Goal: Book appointment/travel/reservation: Book appointment/travel/reservation

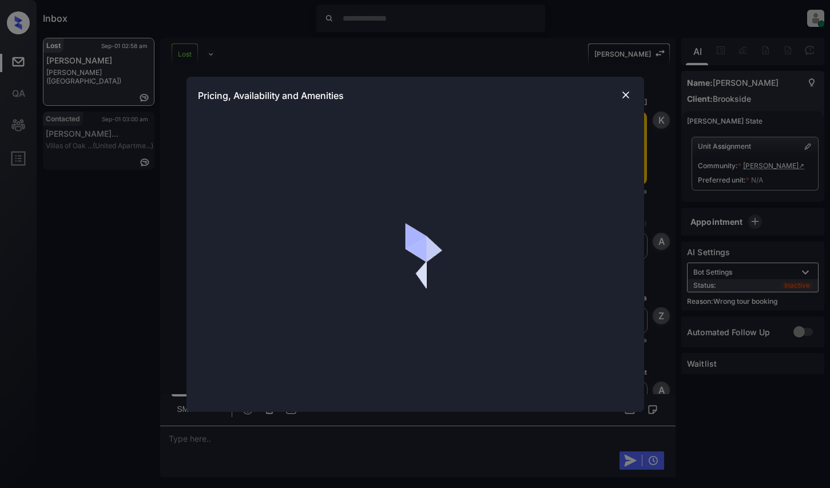
scroll to position [4564, 0]
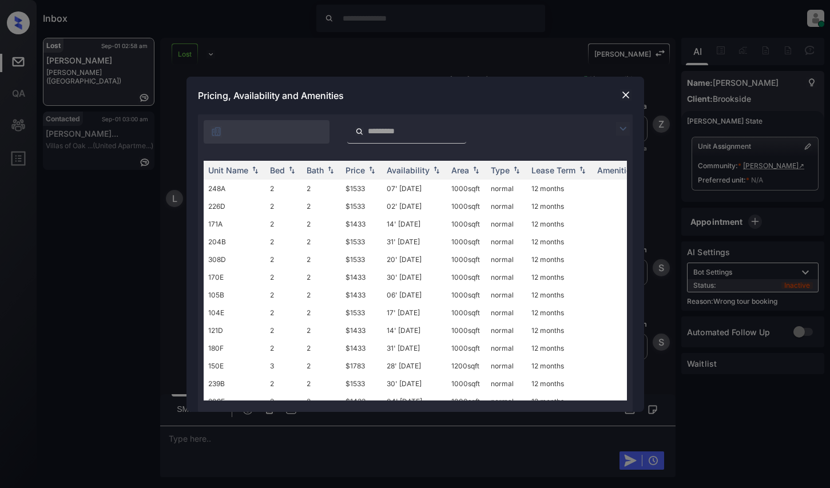
click at [629, 125] on img at bounding box center [623, 129] width 14 height 14
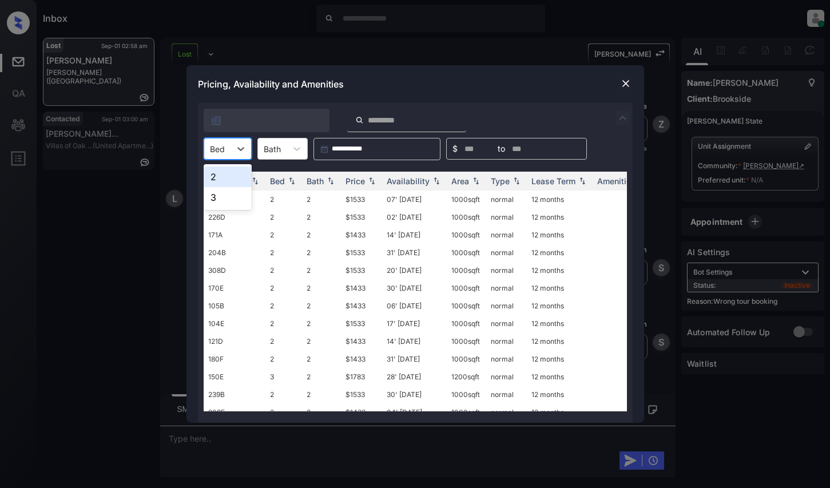
click at [224, 146] on div at bounding box center [217, 149] width 15 height 12
click at [232, 172] on div "2" at bounding box center [228, 177] width 48 height 21
drag, startPoint x: 368, startPoint y: 181, endPoint x: 363, endPoint y: 207, distance: 26.7
click at [368, 180] on img at bounding box center [371, 181] width 11 height 8
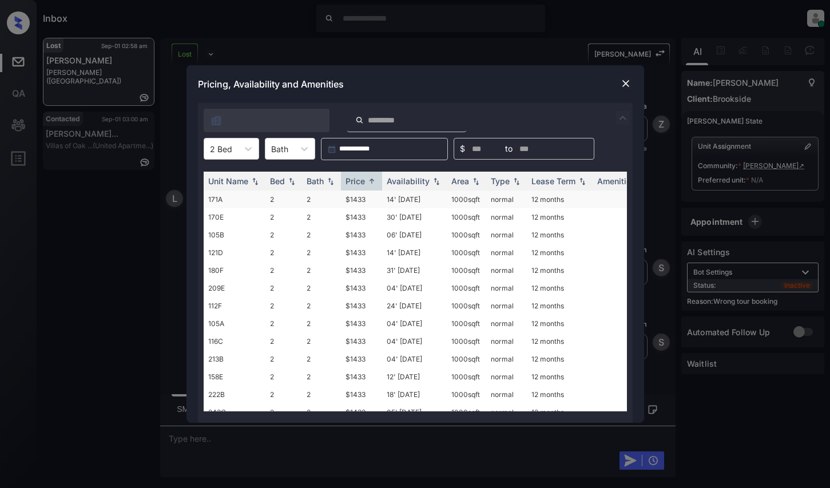
click at [360, 199] on td "$1433" at bounding box center [361, 200] width 41 height 18
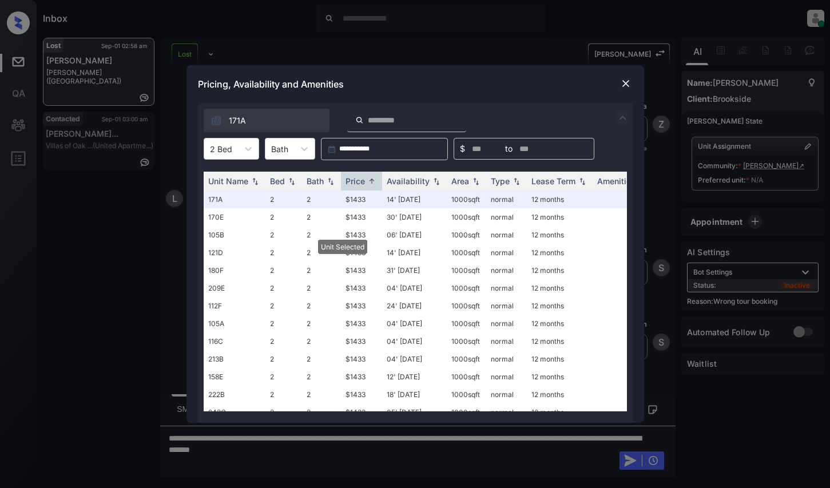
click at [627, 76] on div "Pricing, Availability and Amenities" at bounding box center [416, 84] width 458 height 38
click at [626, 85] on img at bounding box center [625, 83] width 11 height 11
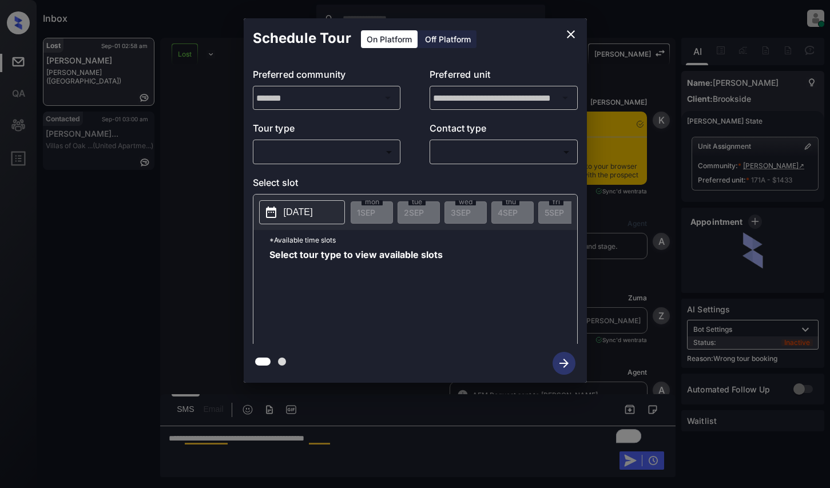
scroll to position [4638, 0]
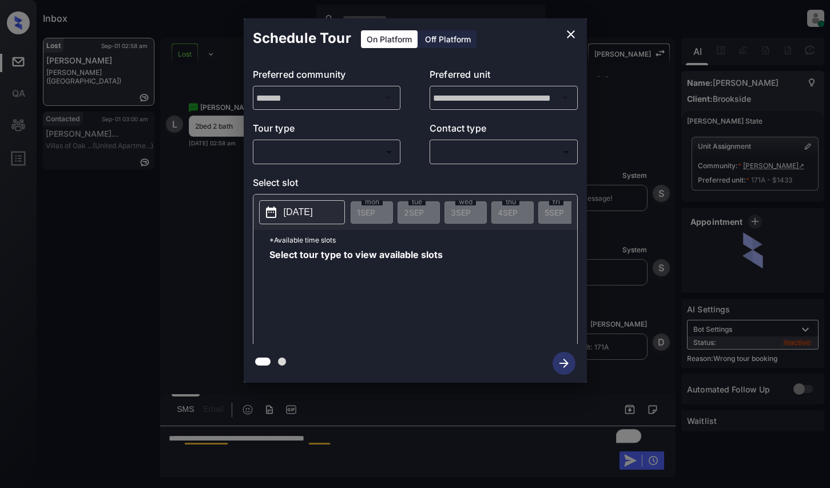
click at [343, 160] on body "Inbox Dominic Ceralde Online Set yourself offline Set yourself on break Profile…" at bounding box center [415, 244] width 830 height 488
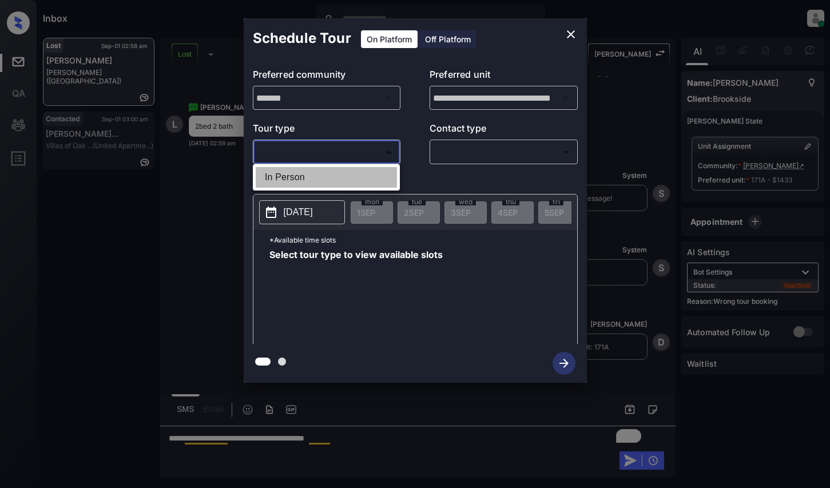
click at [342, 181] on li "In Person" at bounding box center [326, 177] width 141 height 21
type input "********"
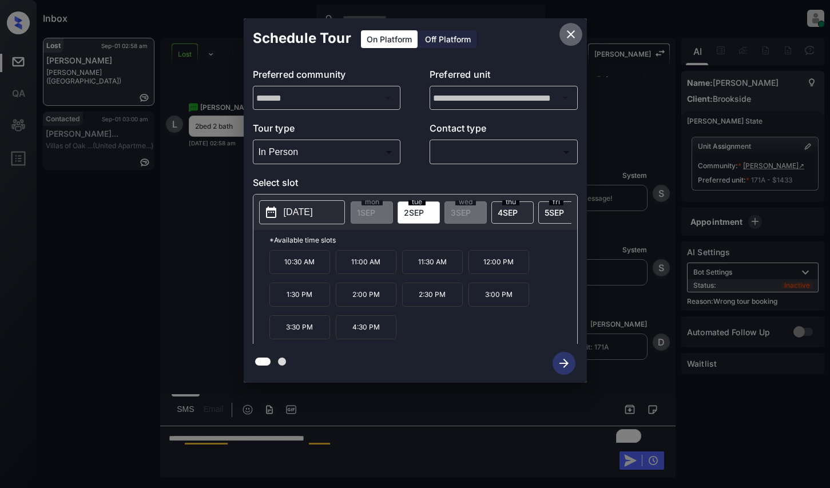
click at [570, 34] on icon "close" at bounding box center [571, 34] width 14 height 14
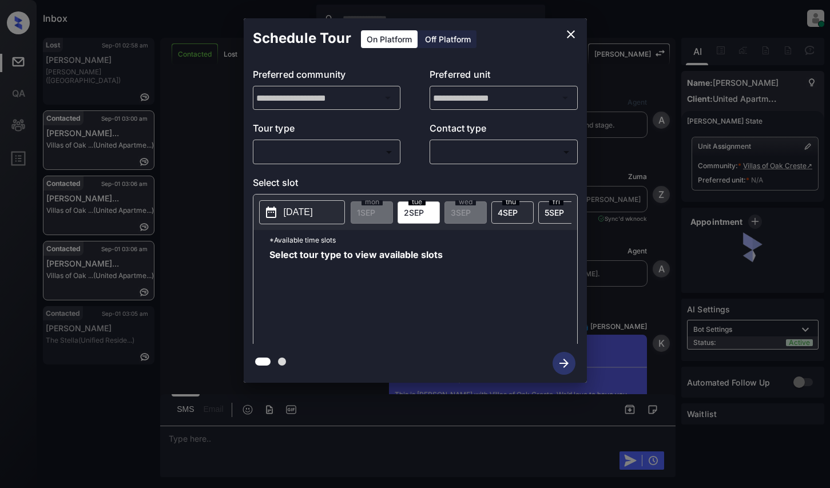
scroll to position [2086, 0]
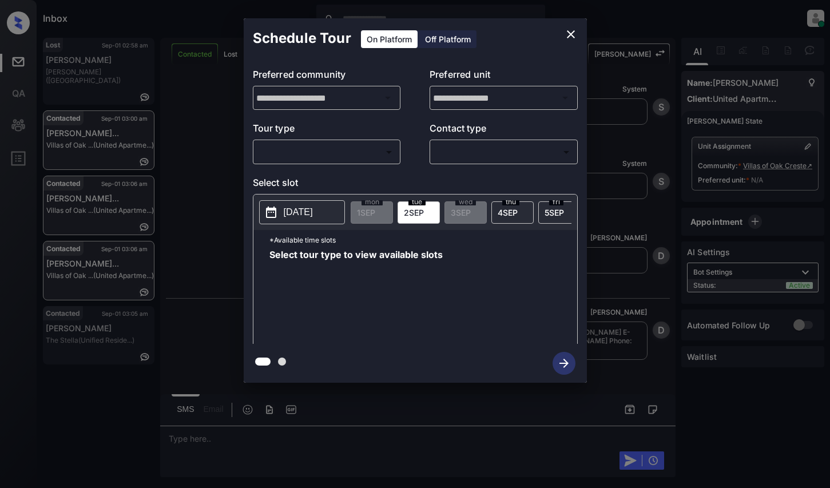
click at [584, 33] on div "Schedule Tour On Platform Off Platform" at bounding box center [415, 38] width 343 height 40
click at [568, 31] on icon "close" at bounding box center [571, 34] width 8 height 8
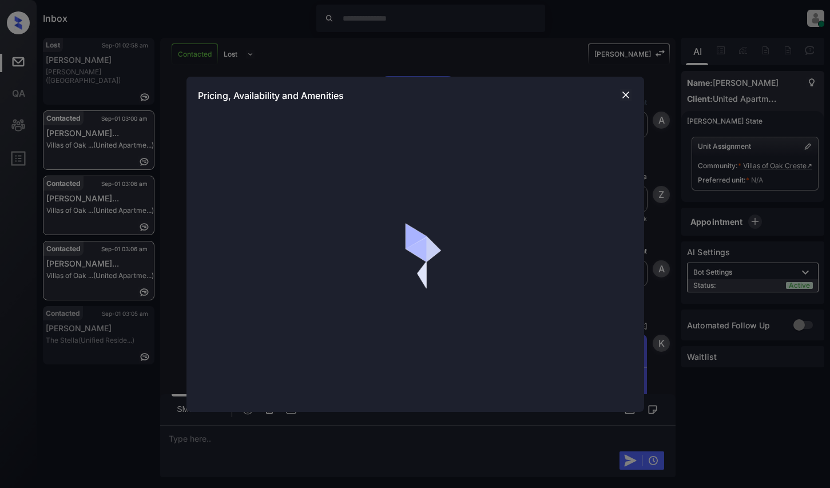
scroll to position [2086, 0]
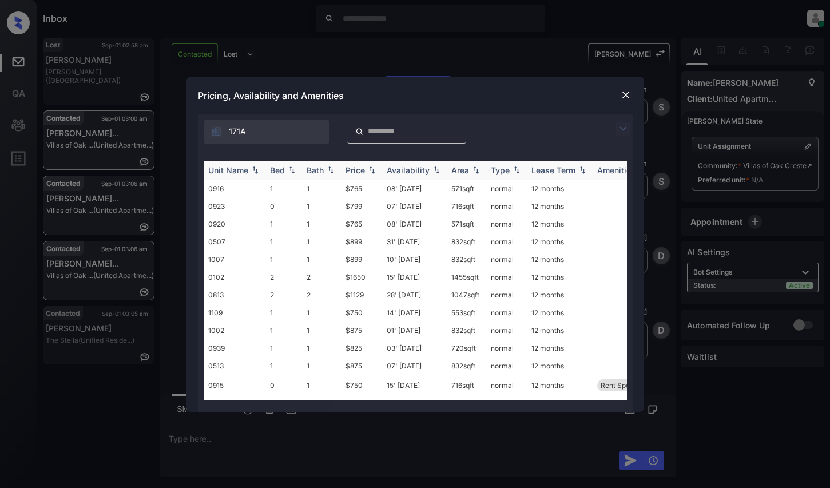
click at [346, 171] on div "Price" at bounding box center [355, 170] width 19 height 10
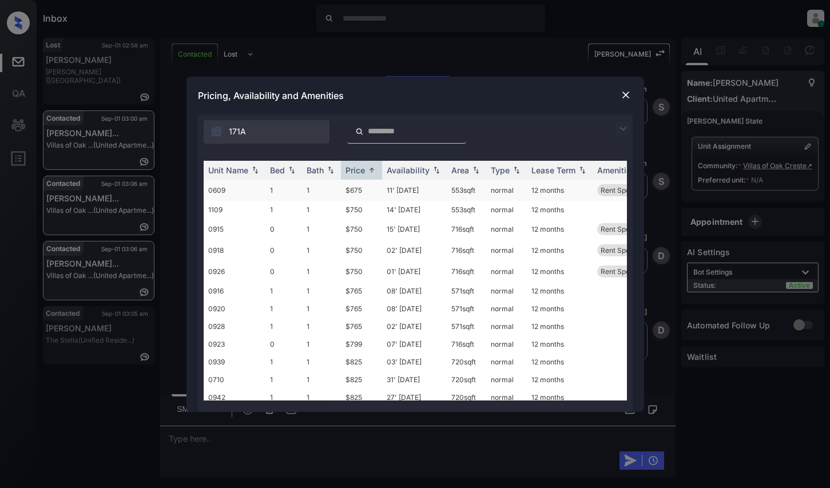
click at [378, 185] on td "$675" at bounding box center [361, 190] width 41 height 21
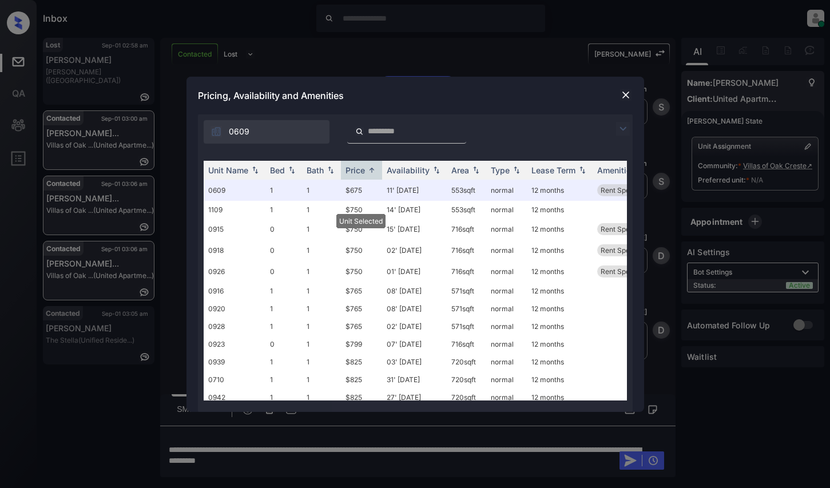
click at [624, 90] on img at bounding box center [625, 94] width 11 height 11
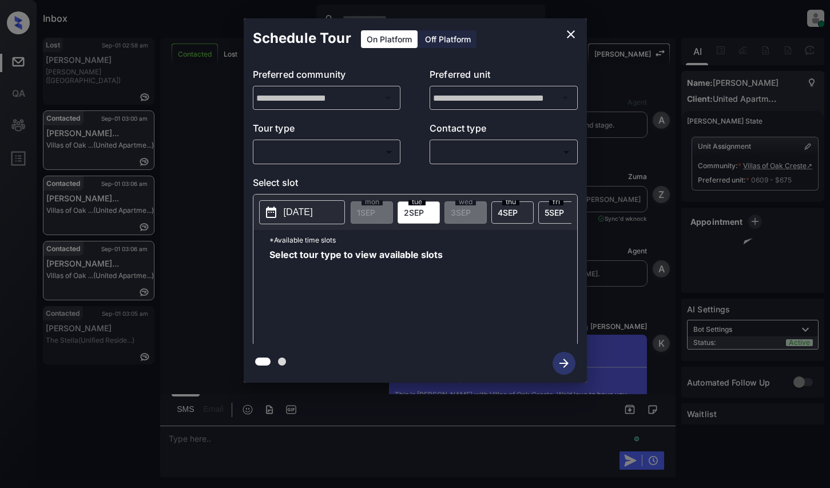
scroll to position [2161, 0]
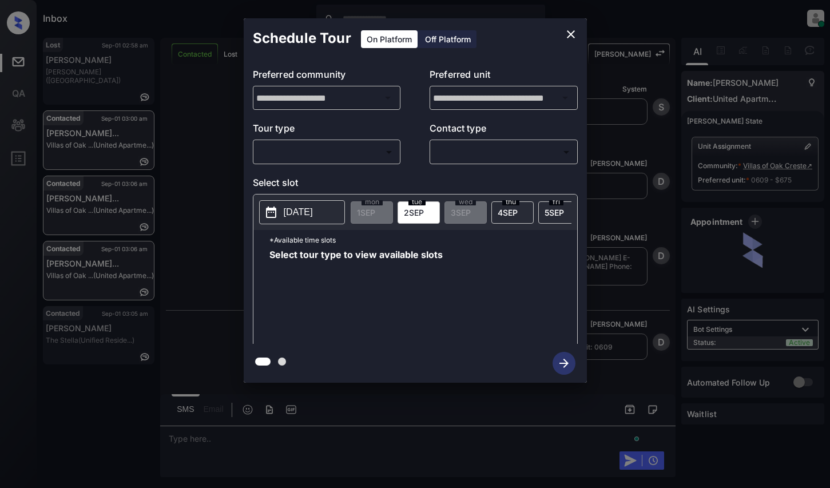
click at [340, 150] on body "Inbox Dominic Ceralde Online Set yourself offline Set yourself on break Profile…" at bounding box center [415, 244] width 830 height 488
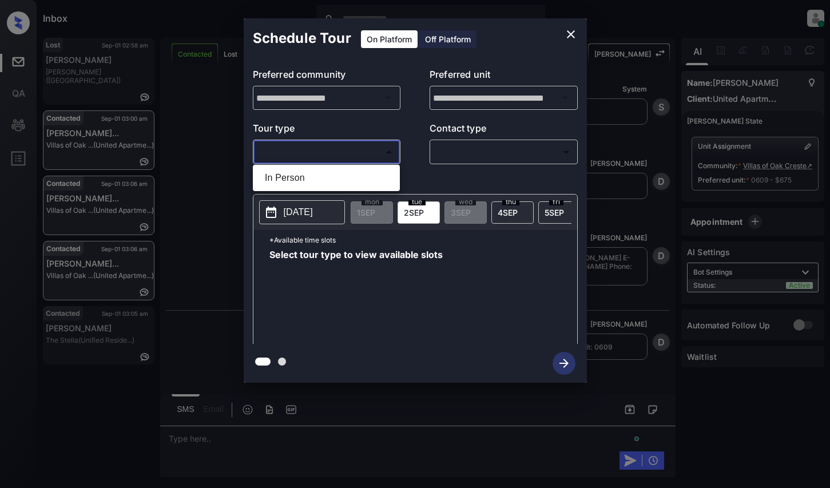
click at [335, 181] on li "In Person" at bounding box center [326, 178] width 141 height 21
type input "********"
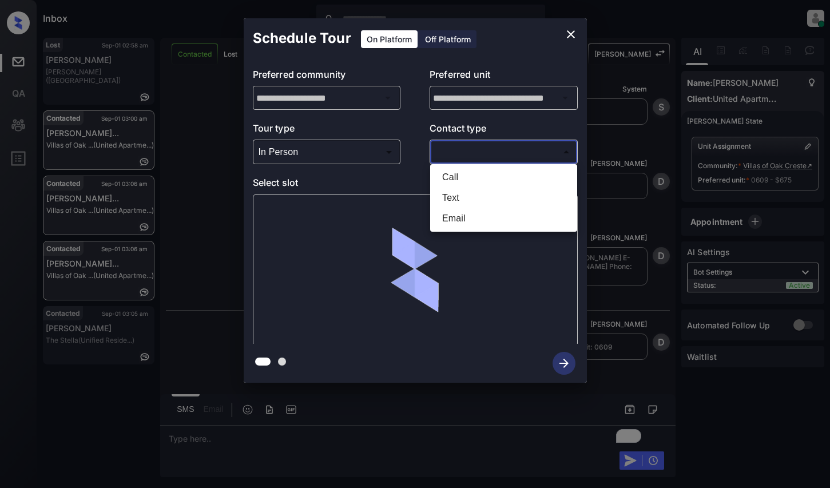
click at [500, 154] on body "Inbox Dominic Ceralde Online Set yourself offline Set yourself on break Profile…" at bounding box center [415, 244] width 830 height 488
click at [487, 201] on li "Text" at bounding box center [503, 198] width 141 height 21
click at [496, 153] on body "Inbox Dominic Ceralde Online Set yourself offline Set yourself on break Profile…" at bounding box center [415, 244] width 830 height 488
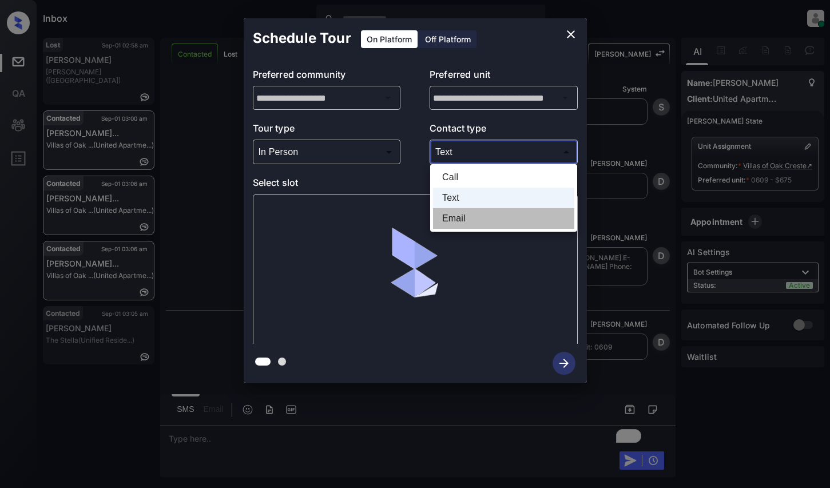
click at [475, 219] on li "Email" at bounding box center [503, 218] width 141 height 21
type input "*****"
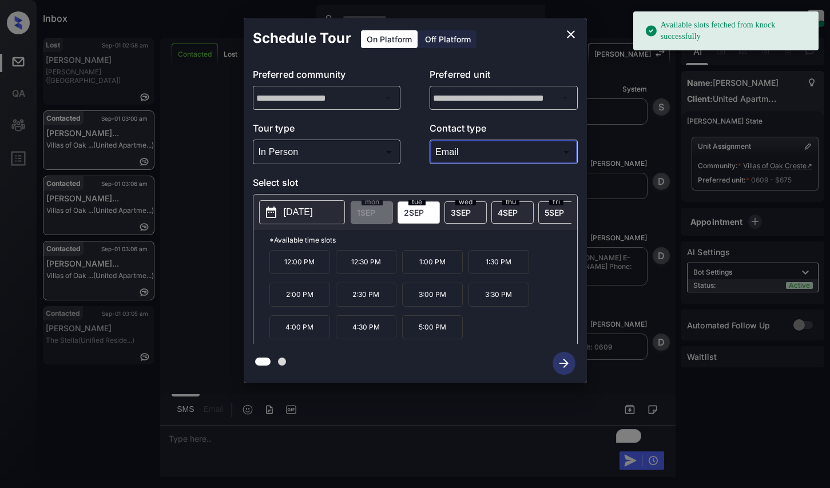
click at [426, 209] on div "tue 2 SEP" at bounding box center [419, 212] width 42 height 22
click at [318, 263] on p "12:00 PM" at bounding box center [299, 262] width 61 height 24
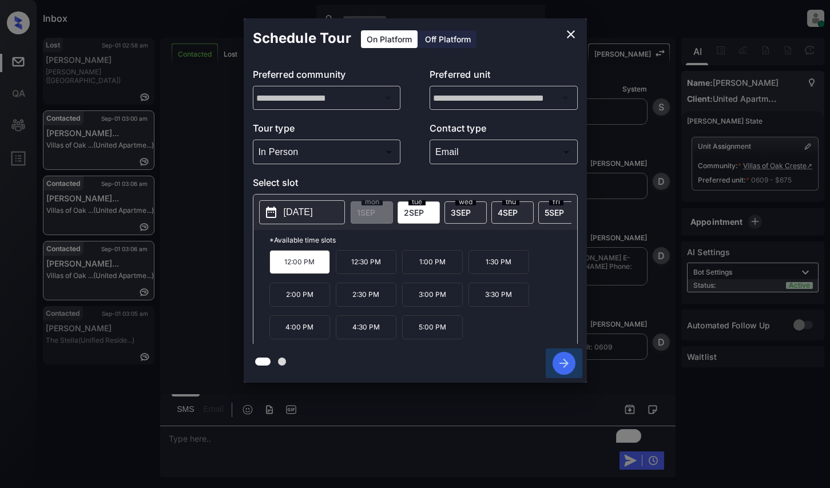
click at [564, 362] on icon "button" at bounding box center [564, 363] width 23 height 23
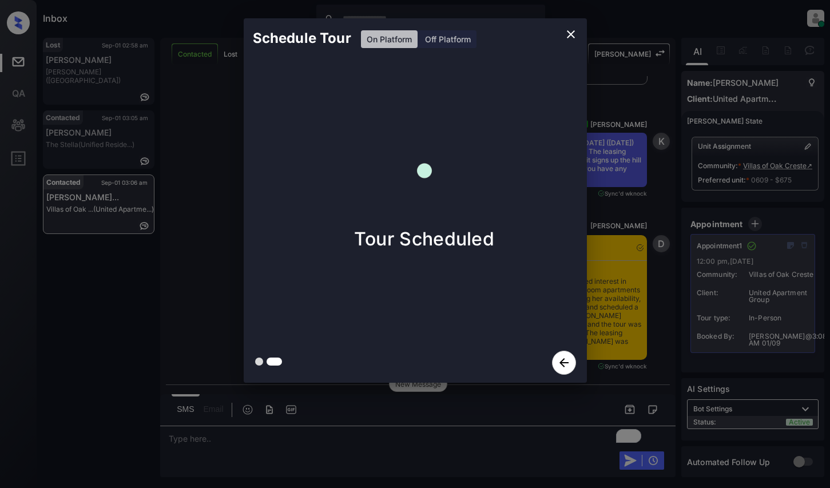
scroll to position [2661, 0]
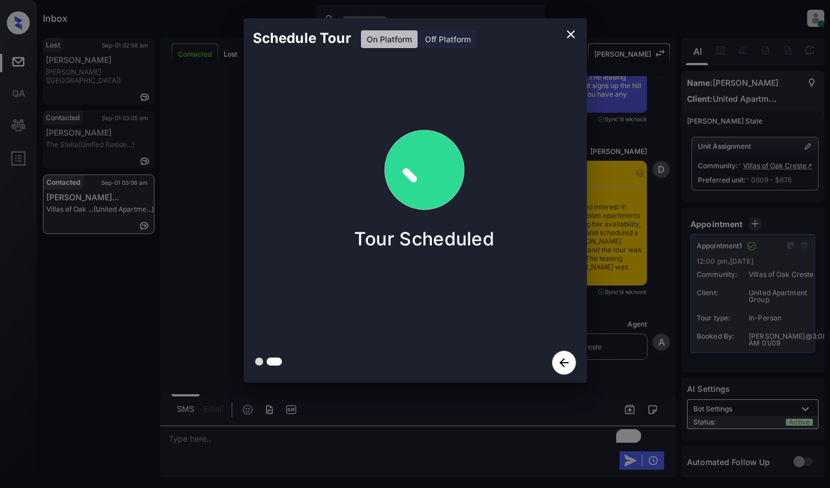
click at [198, 216] on div "Schedule Tour On Platform Off Platform Tour Scheduled" at bounding box center [415, 200] width 830 height 401
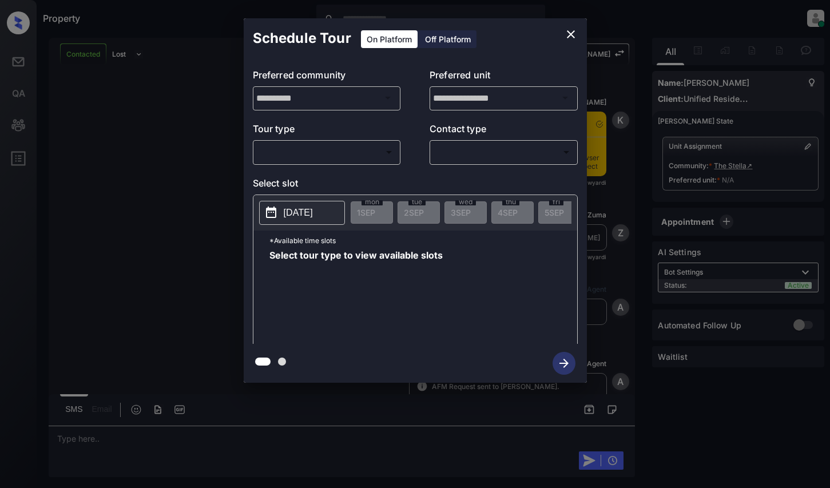
click at [342, 152] on body "Property [PERSON_NAME] Online Set yourself offline Set yourself on break Profil…" at bounding box center [415, 244] width 830 height 488
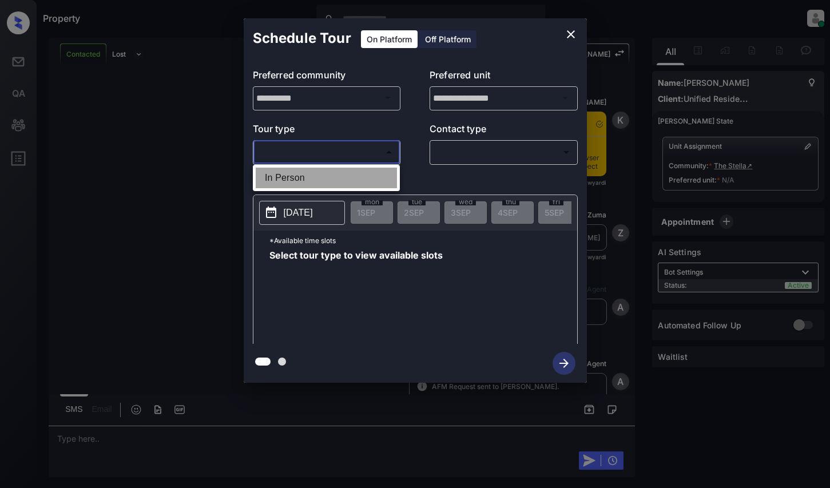
click at [341, 172] on li "In Person" at bounding box center [326, 178] width 141 height 21
type input "********"
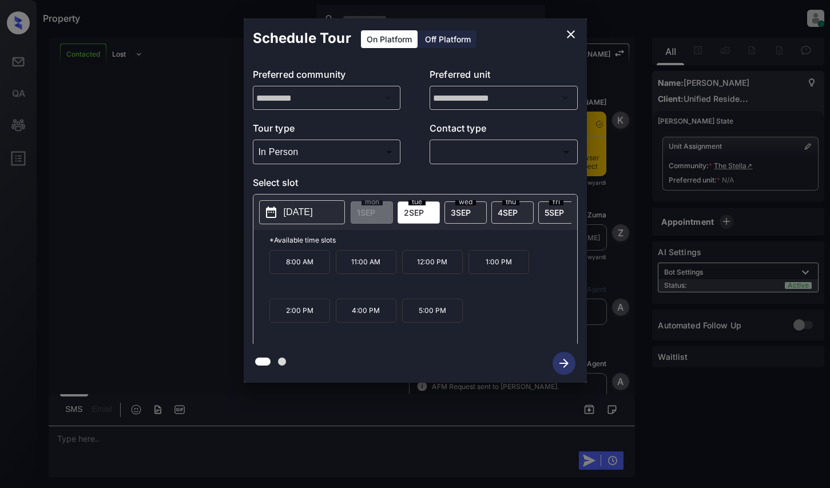
click at [574, 39] on icon "close" at bounding box center [571, 34] width 14 height 14
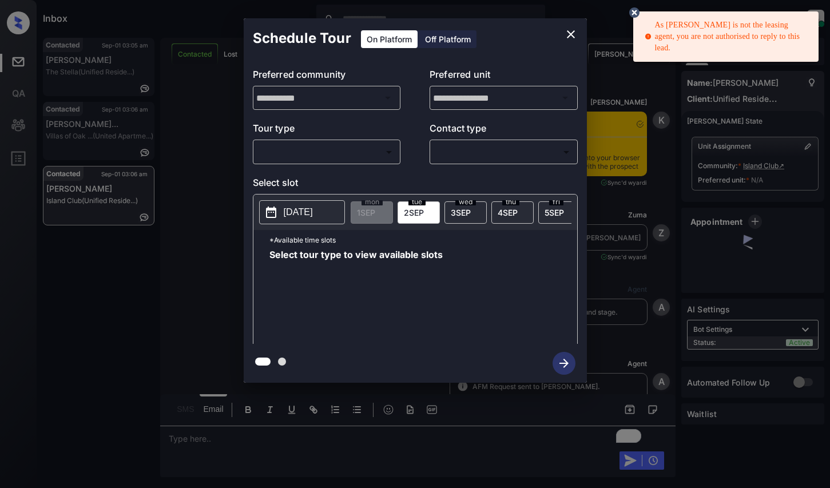
scroll to position [500, 0]
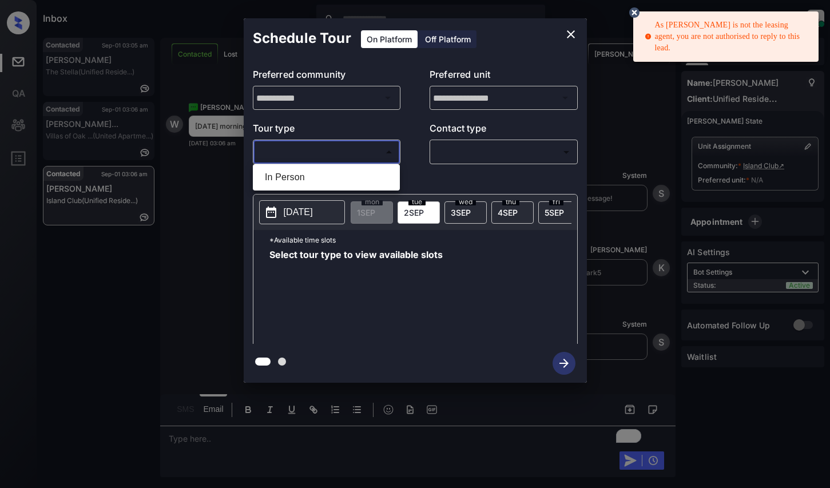
click at [319, 156] on body "As [PERSON_NAME] is not the leasing agent, you are not authorised to reply to t…" at bounding box center [415, 244] width 830 height 488
click at [324, 176] on li "In Person" at bounding box center [326, 177] width 141 height 21
type input "********"
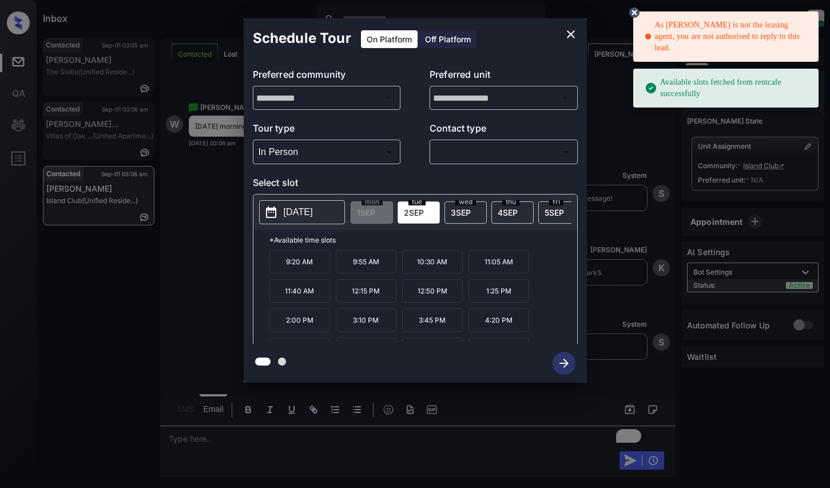
click at [299, 213] on p "[DATE]" at bounding box center [298, 212] width 29 height 14
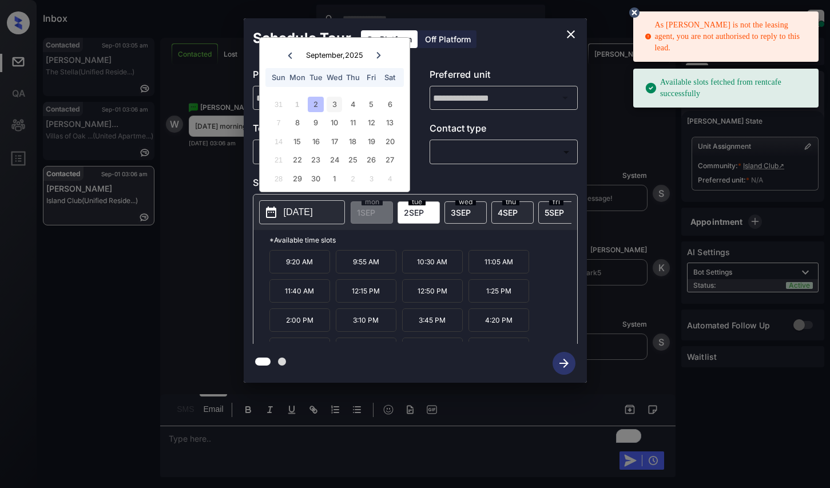
click at [335, 108] on div "3" at bounding box center [334, 104] width 15 height 15
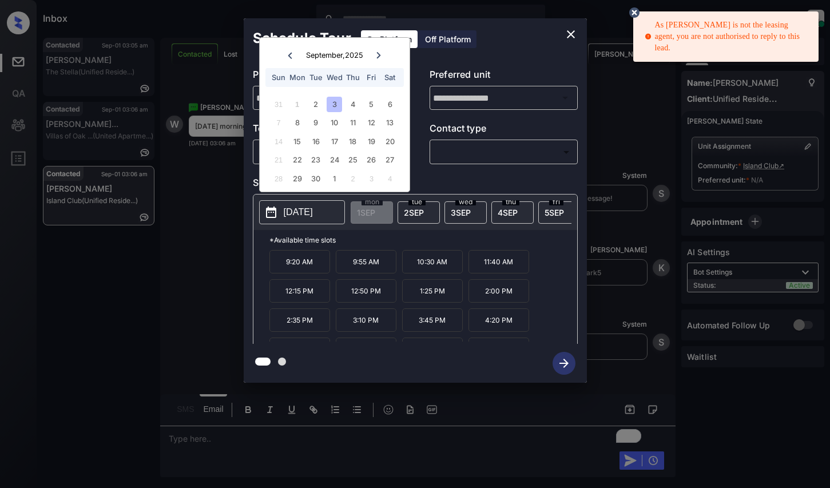
click at [573, 34] on icon "close" at bounding box center [571, 34] width 14 height 14
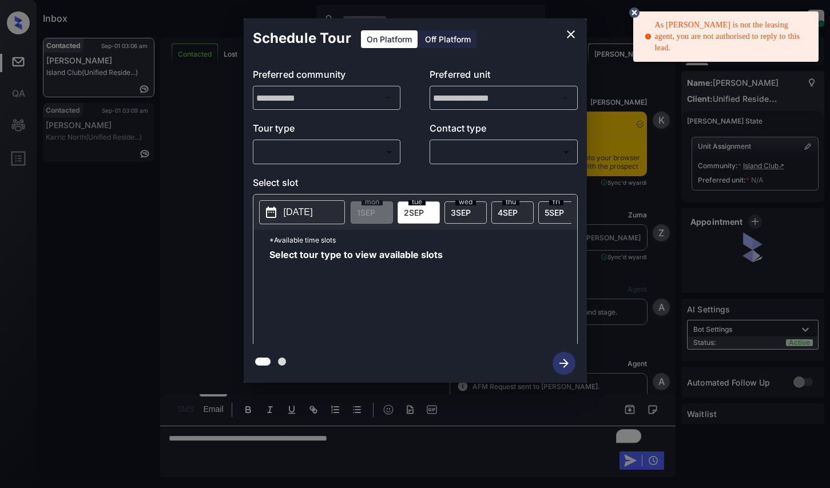
scroll to position [500, 0]
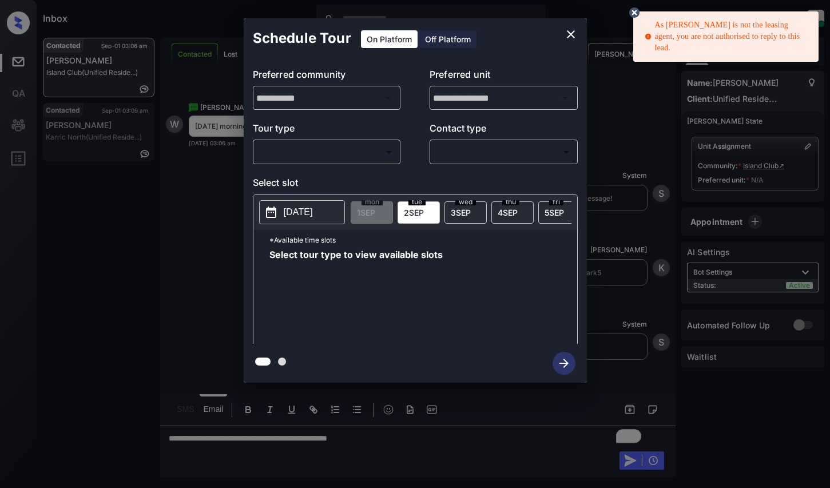
click at [352, 149] on body "As Kelsey is not the leasing agent, you are not authorised to reply to this lea…" at bounding box center [415, 244] width 830 height 488
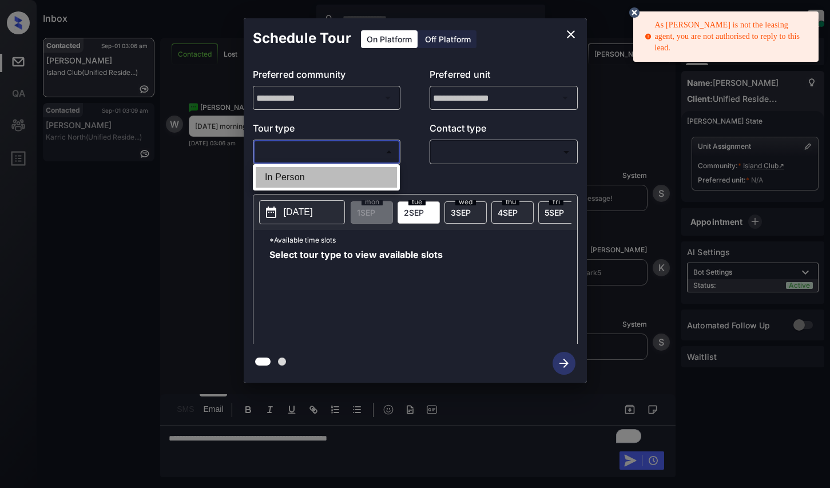
click at [358, 173] on li "In Person" at bounding box center [326, 177] width 141 height 21
type input "********"
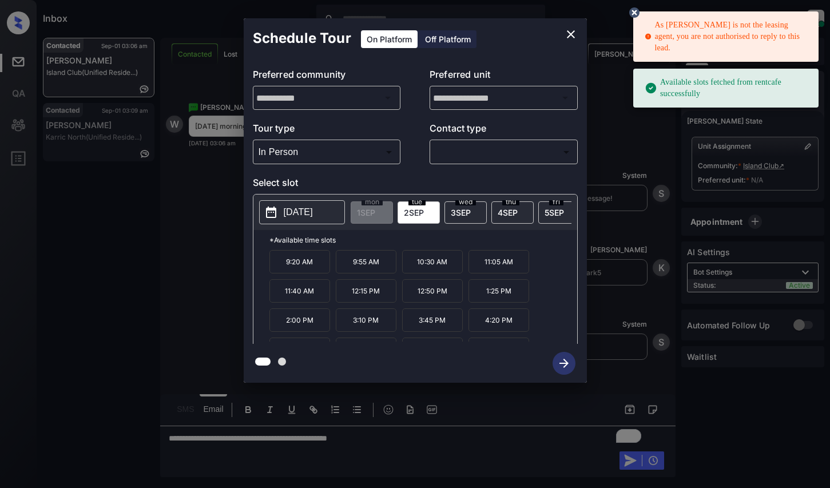
click at [462, 206] on div "wed 3 SEP" at bounding box center [466, 212] width 42 height 22
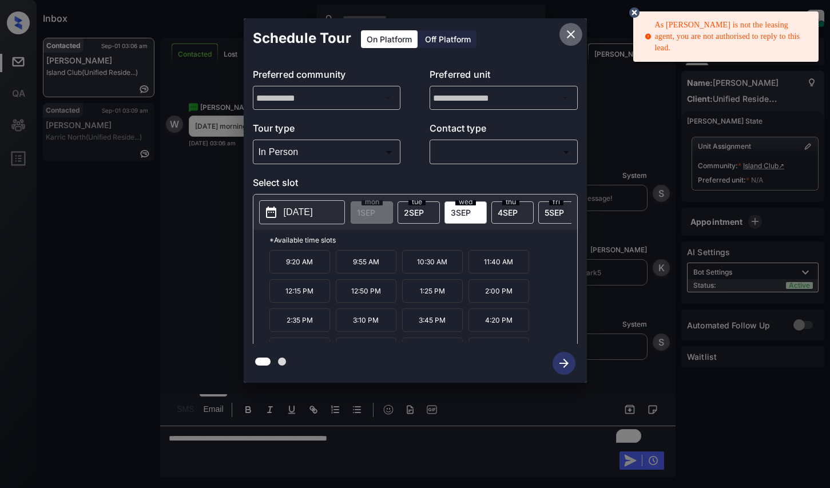
click at [569, 34] on icon "close" at bounding box center [571, 34] width 14 height 14
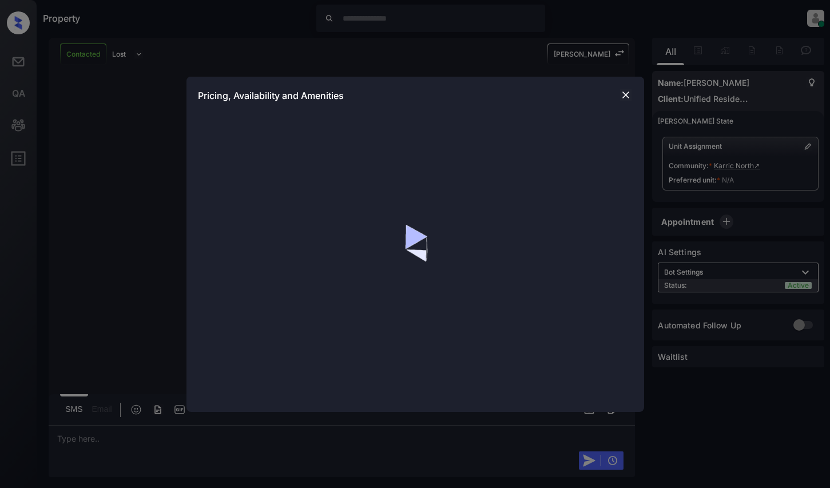
scroll to position [944, 0]
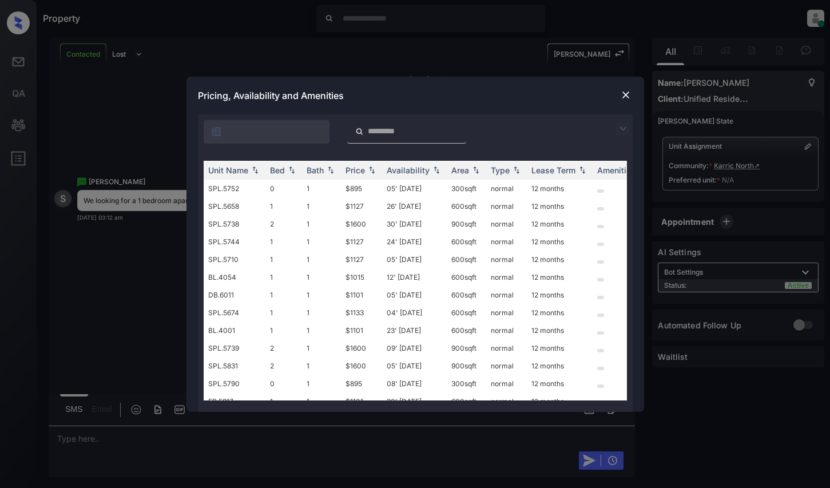
click at [628, 128] on img at bounding box center [623, 129] width 14 height 14
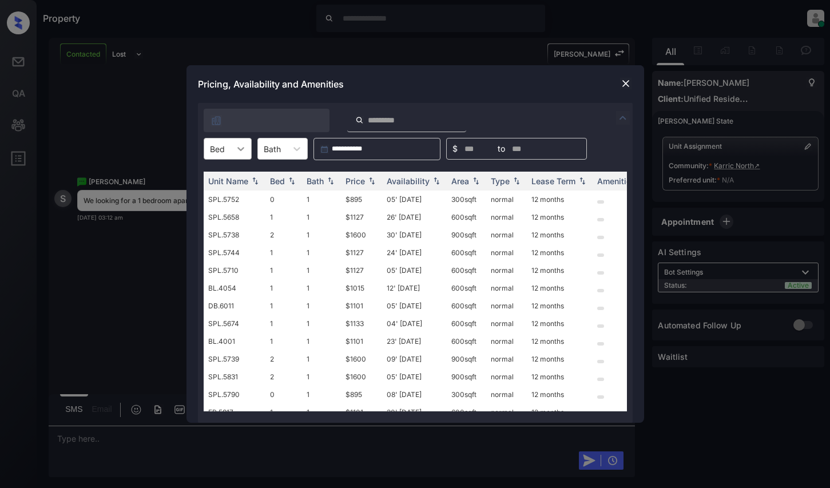
click at [235, 148] on icon at bounding box center [240, 148] width 11 height 11
click at [225, 192] on div "1" at bounding box center [228, 197] width 48 height 21
click at [364, 178] on div "Price" at bounding box center [355, 181] width 19 height 10
click at [366, 201] on td "$1015" at bounding box center [361, 200] width 41 height 18
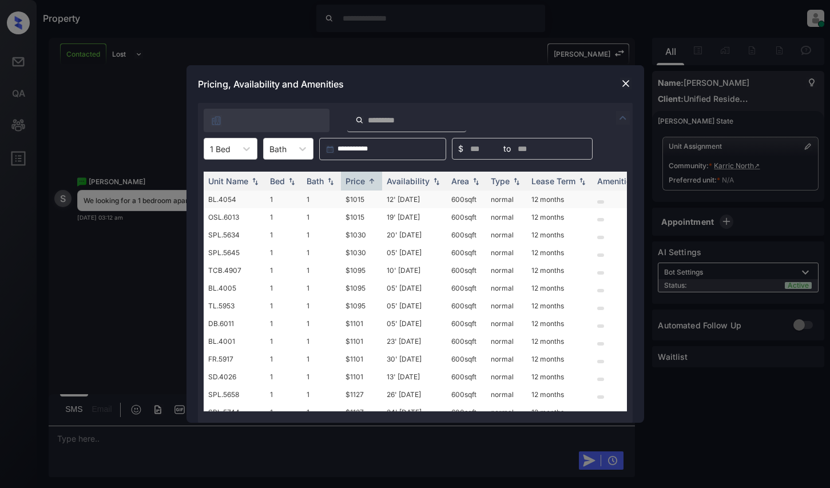
click at [366, 201] on td "$1015" at bounding box center [361, 200] width 41 height 18
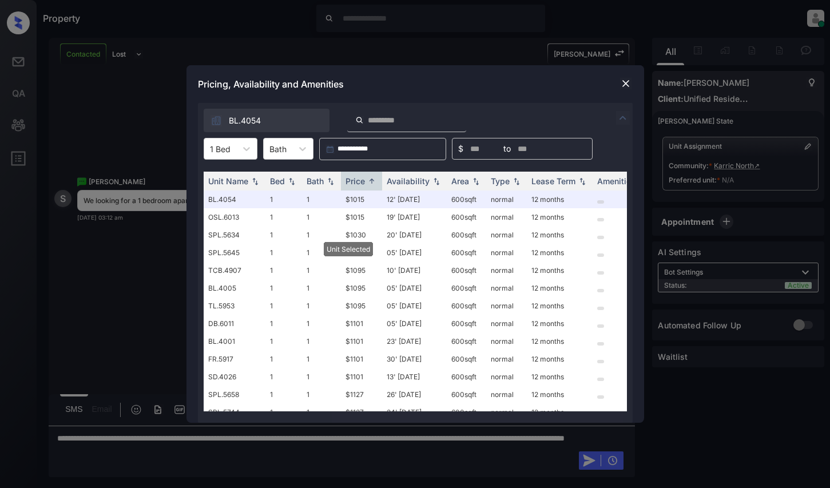
click at [631, 84] on img at bounding box center [625, 83] width 11 height 11
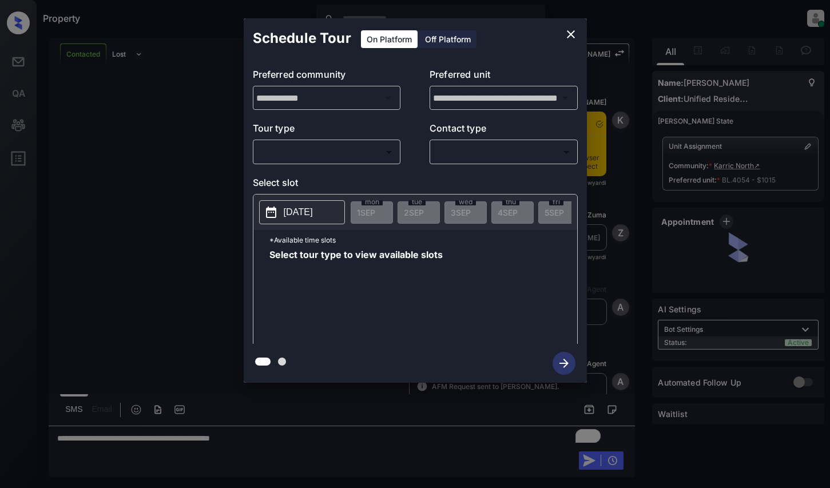
scroll to position [371, 0]
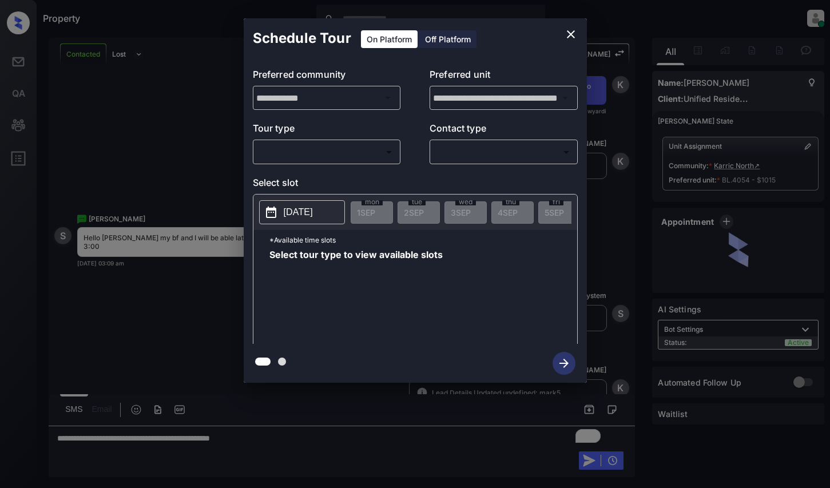
click at [284, 166] on div "**********" at bounding box center [415, 201] width 343 height 286
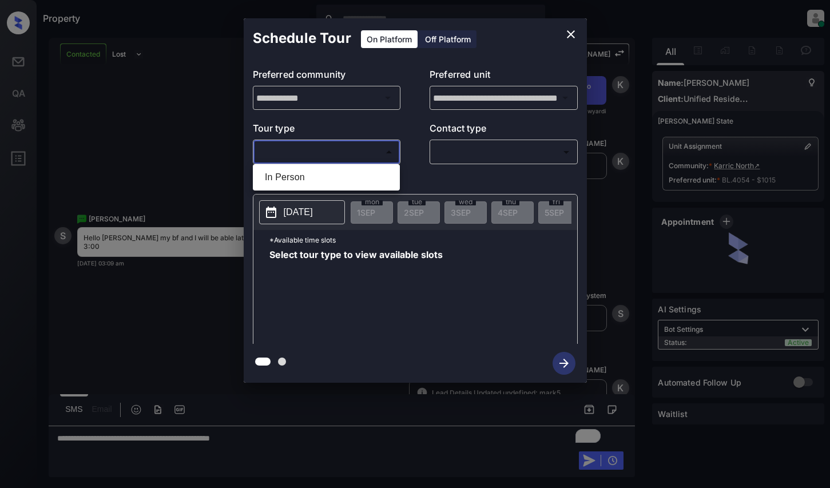
click at [295, 159] on body "Property Dominic Ceralde Online Set yourself offline Set yourself on break Prof…" at bounding box center [415, 244] width 830 height 488
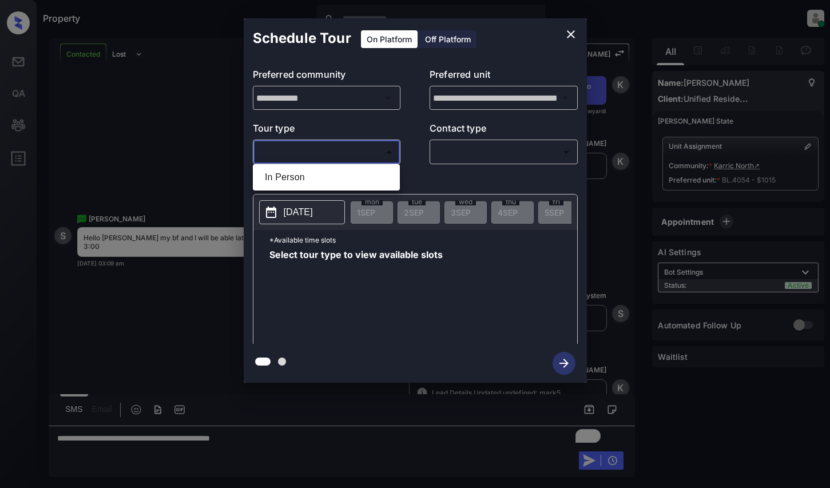
click at [298, 180] on li "In Person" at bounding box center [326, 177] width 141 height 21
type input "********"
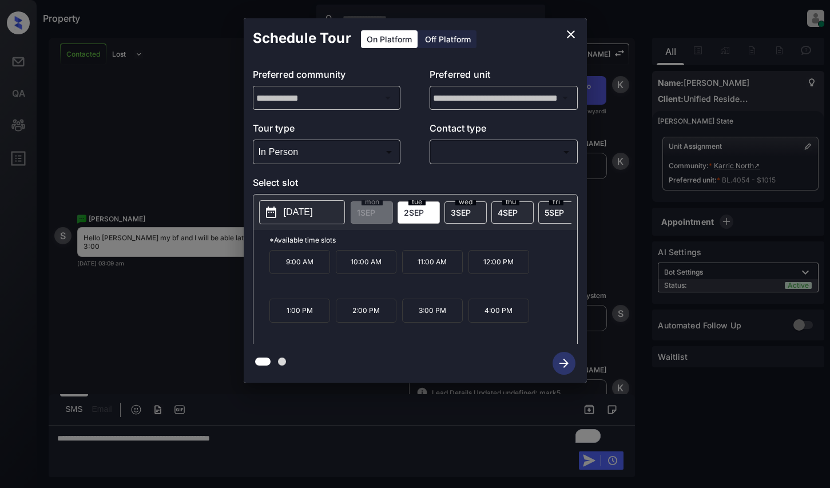
click at [566, 32] on icon "close" at bounding box center [571, 34] width 14 height 14
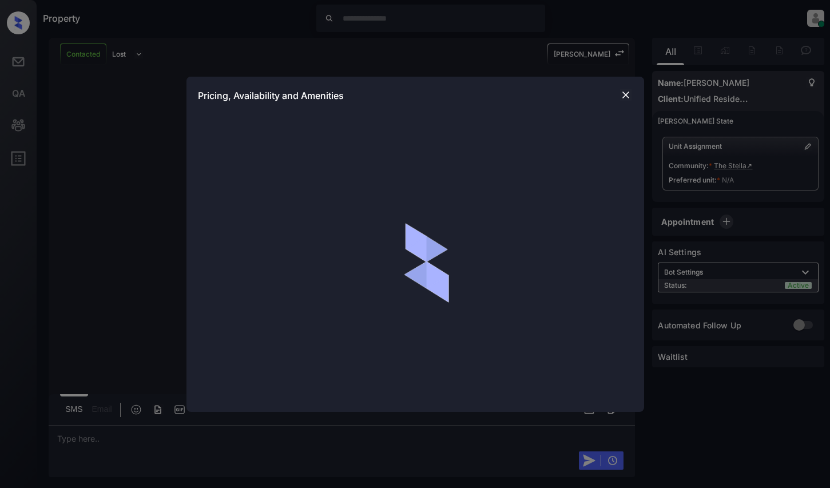
scroll to position [1453, 0]
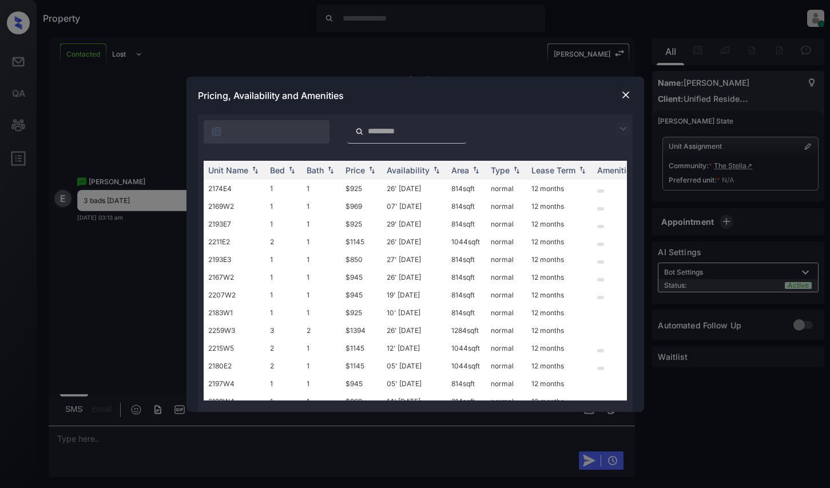
click at [624, 131] on img at bounding box center [623, 129] width 14 height 14
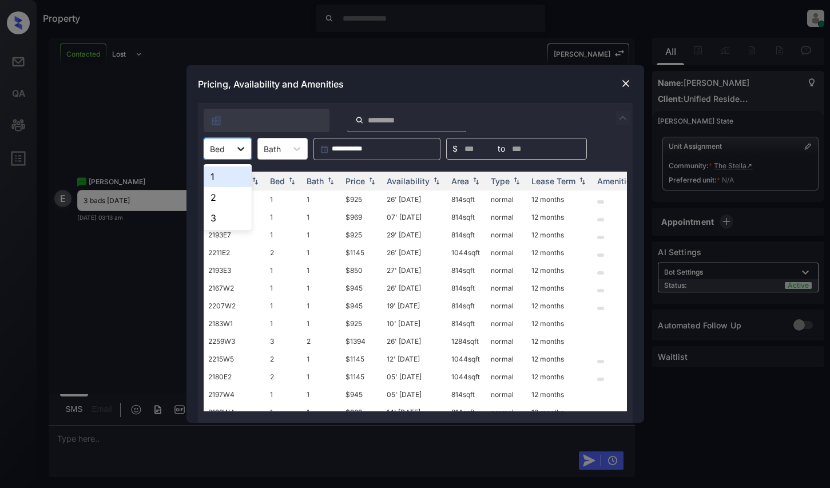
click at [235, 147] on icon at bounding box center [240, 148] width 11 height 11
click at [220, 219] on div "3" at bounding box center [228, 218] width 48 height 21
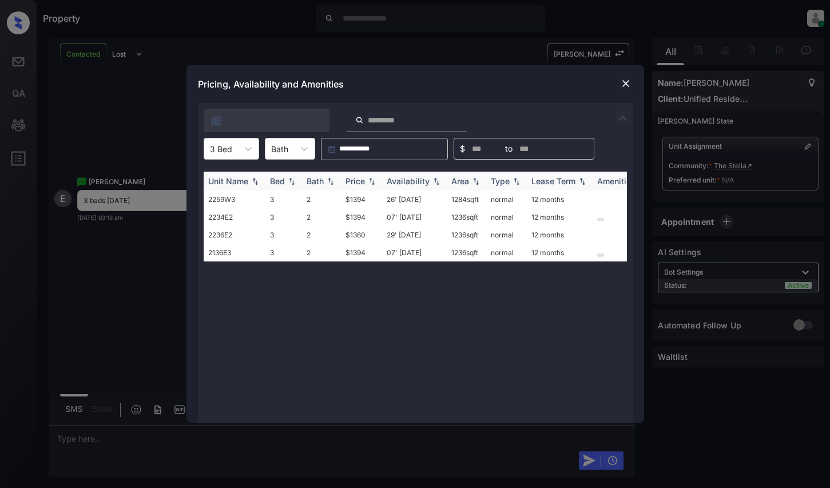
click at [362, 181] on div "Price" at bounding box center [355, 181] width 19 height 10
click at [359, 195] on td "$1360" at bounding box center [361, 200] width 41 height 18
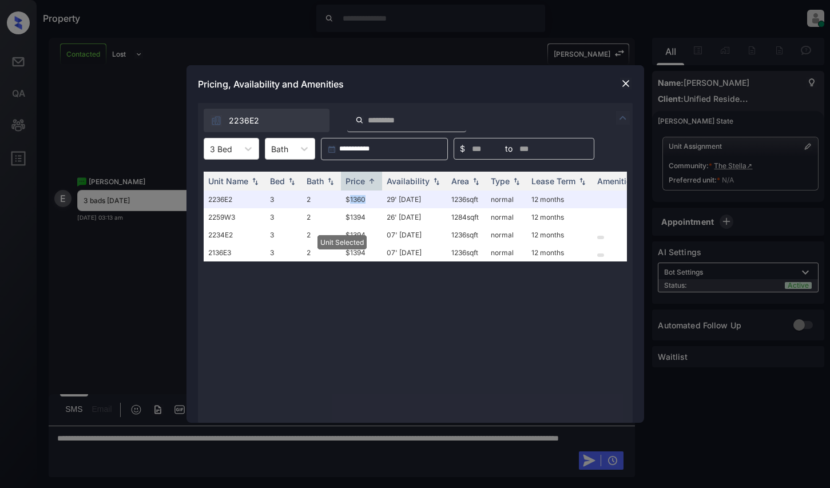
click at [625, 88] on img at bounding box center [625, 83] width 11 height 11
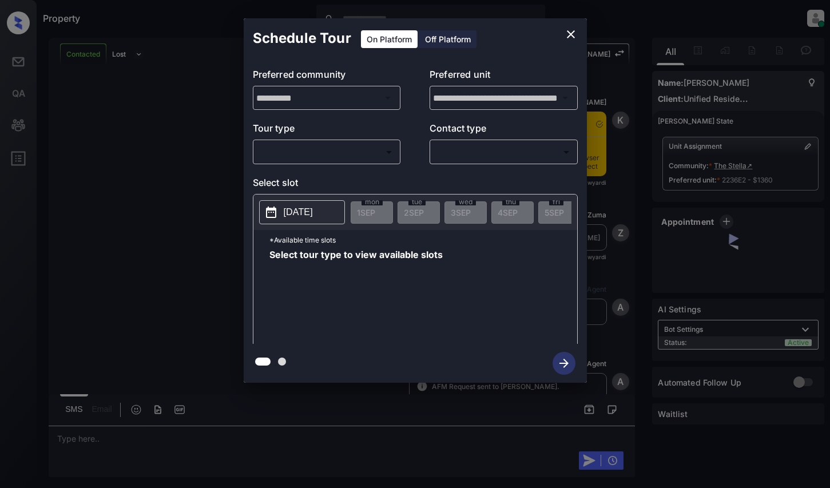
scroll to position [661, 0]
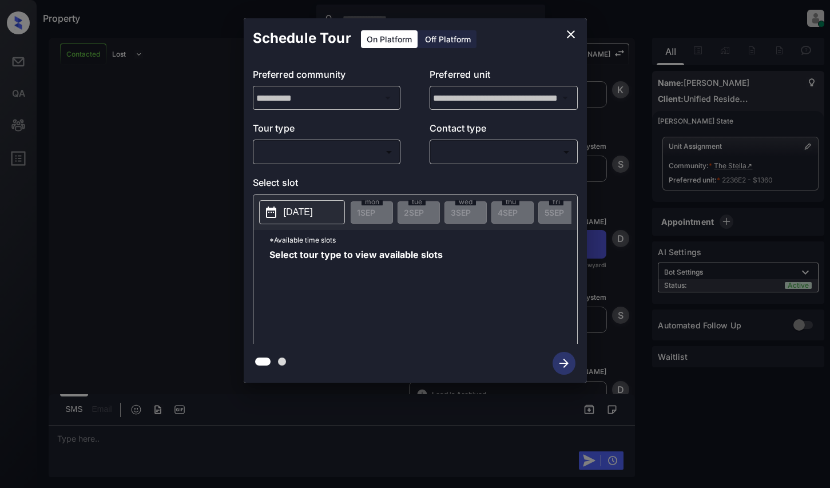
click at [321, 145] on body "Property [PERSON_NAME] Online Set yourself offline Set yourself on break Profil…" at bounding box center [415, 244] width 830 height 488
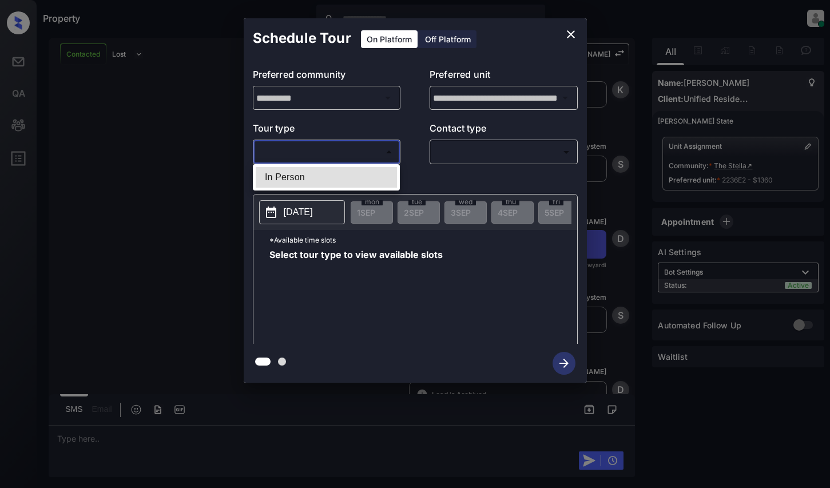
click at [323, 172] on li "In Person" at bounding box center [326, 177] width 141 height 21
type input "********"
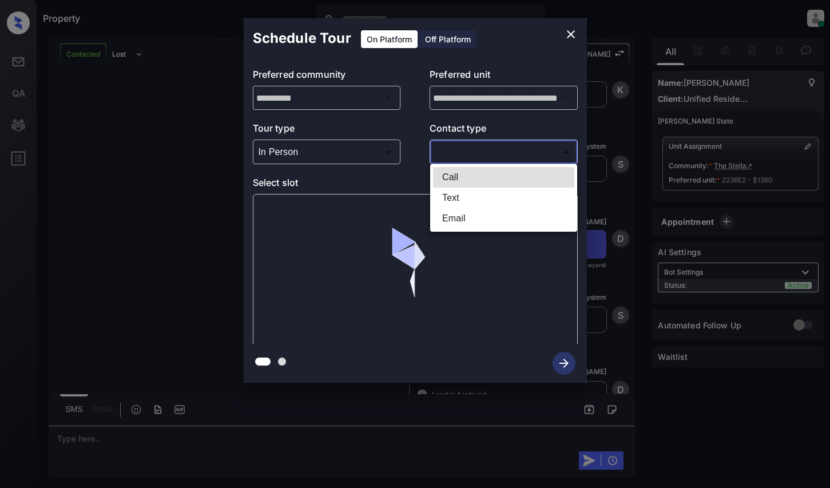
click at [450, 153] on body "Property [PERSON_NAME] Online Set yourself offline Set yourself on break Profil…" at bounding box center [415, 244] width 830 height 488
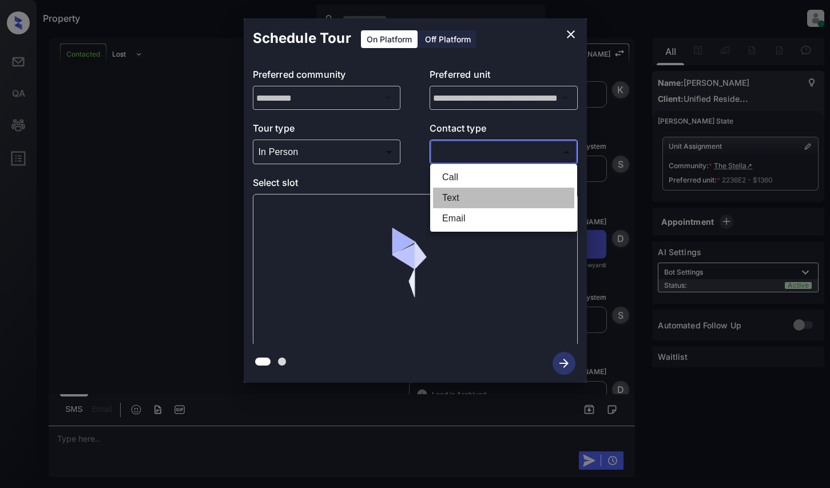
click at [452, 198] on li "Text" at bounding box center [503, 198] width 141 height 21
type input "****"
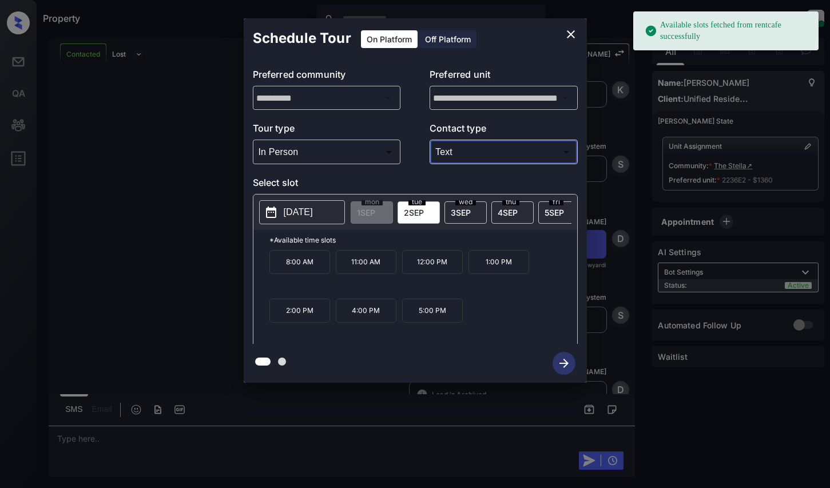
click at [430, 319] on p "5:00 PM" at bounding box center [432, 311] width 61 height 24
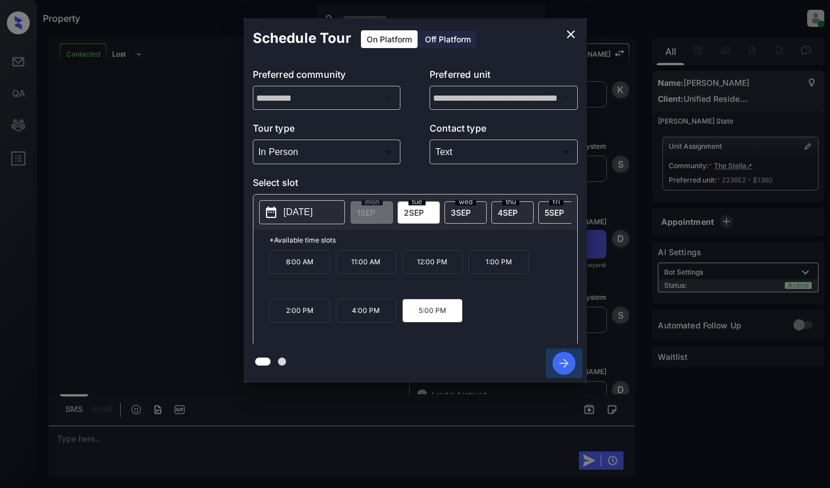
click at [569, 366] on icon "button" at bounding box center [564, 363] width 23 height 23
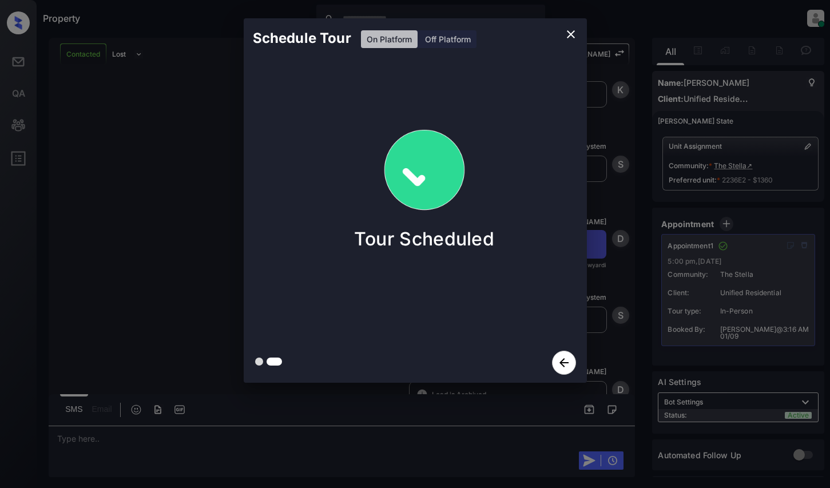
click at [613, 223] on div "Schedule Tour On Platform Off Platform Tour Scheduled" at bounding box center [415, 200] width 830 height 401
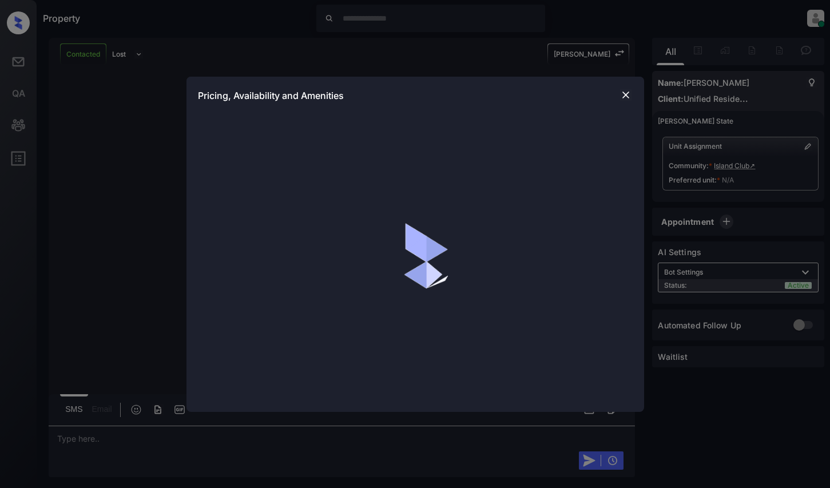
scroll to position [1955, 0]
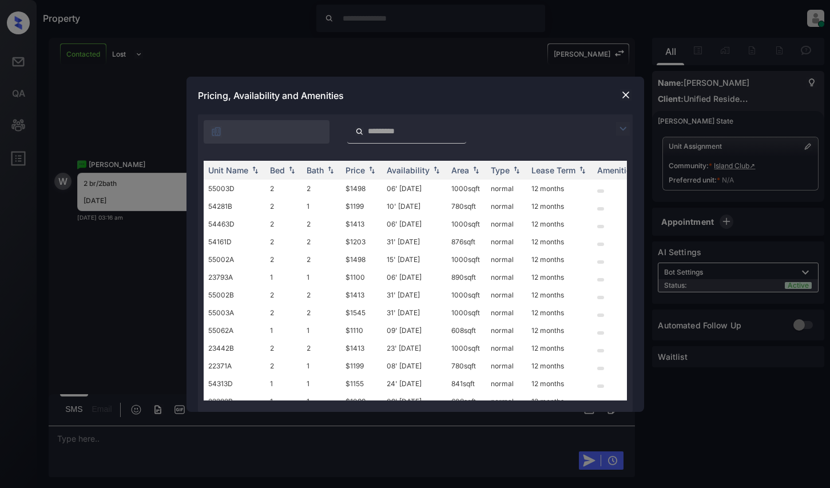
click at [627, 128] on img at bounding box center [623, 129] width 14 height 14
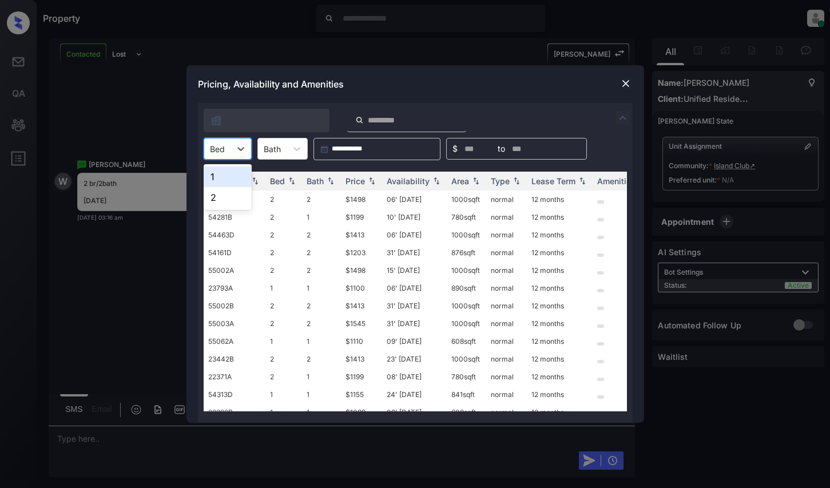
click at [225, 150] on div "Bed" at bounding box center [217, 149] width 26 height 17
click at [219, 200] on div "2" at bounding box center [228, 197] width 48 height 21
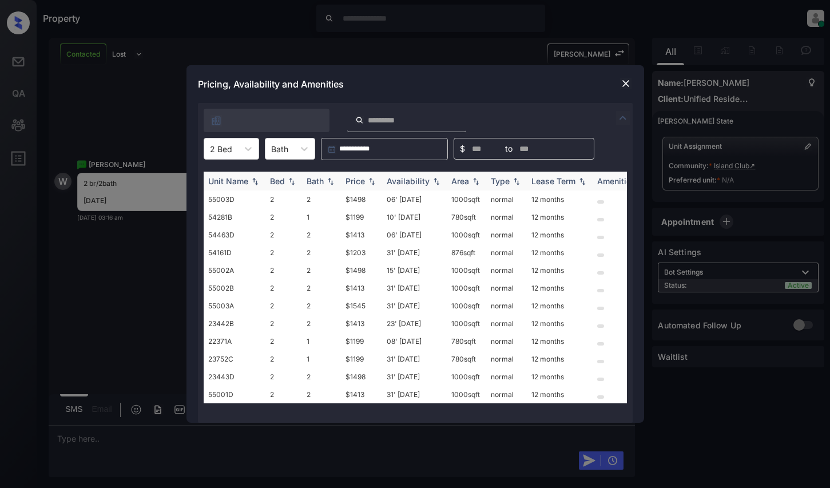
click at [352, 177] on div "Price" at bounding box center [355, 181] width 19 height 10
click at [360, 251] on td "$1203" at bounding box center [361, 253] width 41 height 18
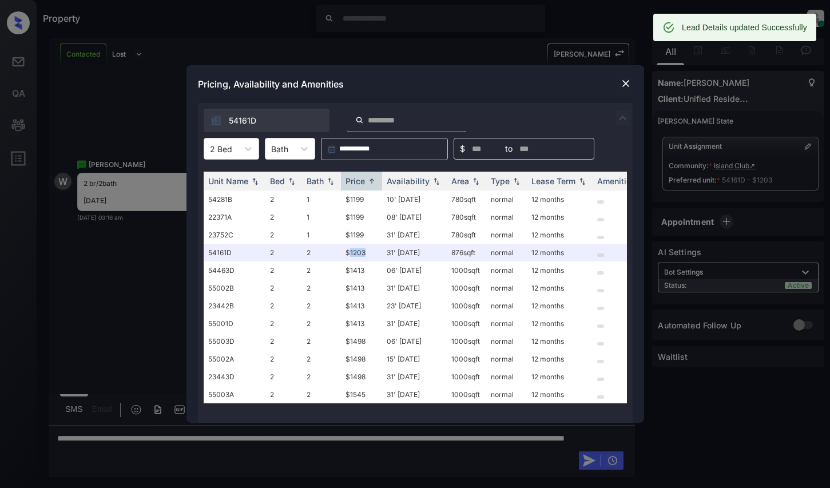
click at [626, 84] on img at bounding box center [625, 83] width 11 height 11
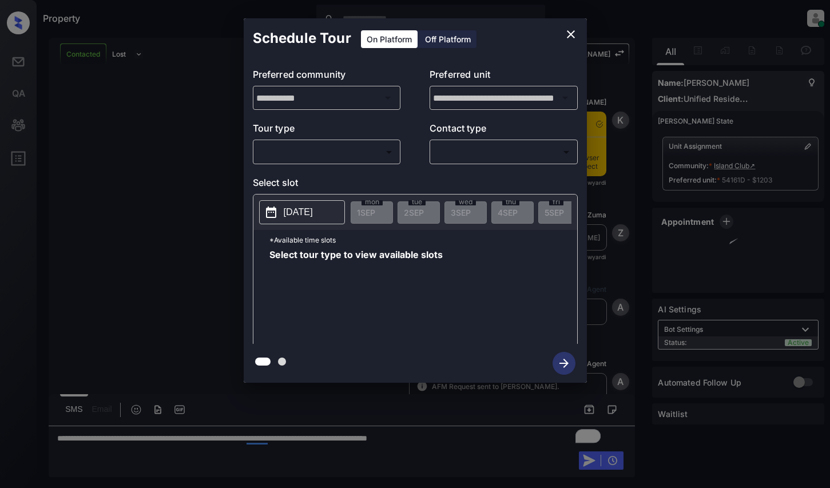
scroll to position [1915, 0]
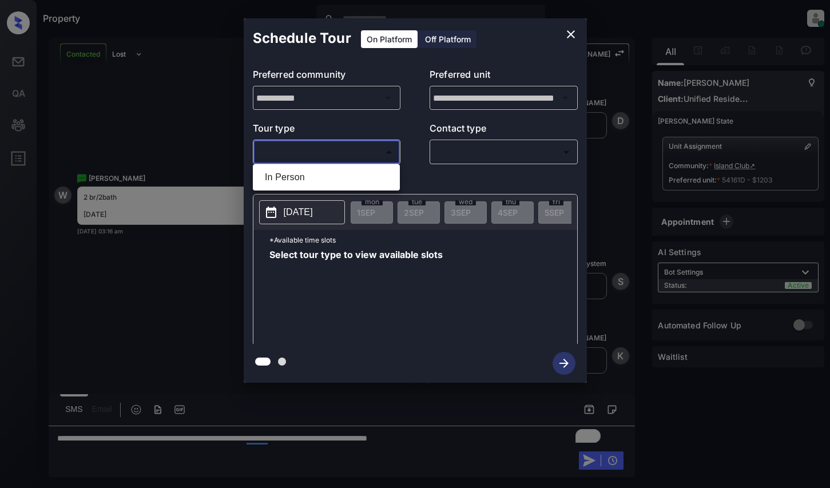
click at [328, 150] on body "Property Dominic Ceralde Online Set yourself offline Set yourself on break Prof…" at bounding box center [415, 244] width 830 height 488
click at [328, 180] on li "In Person" at bounding box center [326, 177] width 141 height 21
type input "********"
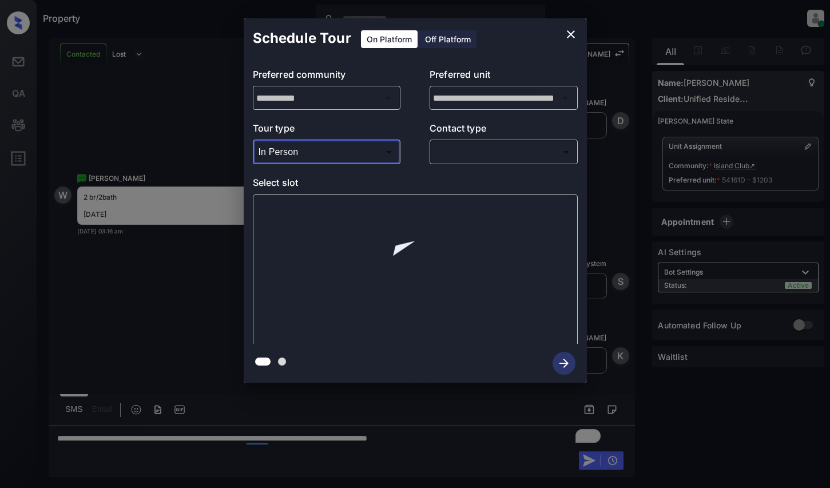
click at [574, 35] on icon "close" at bounding box center [571, 34] width 14 height 14
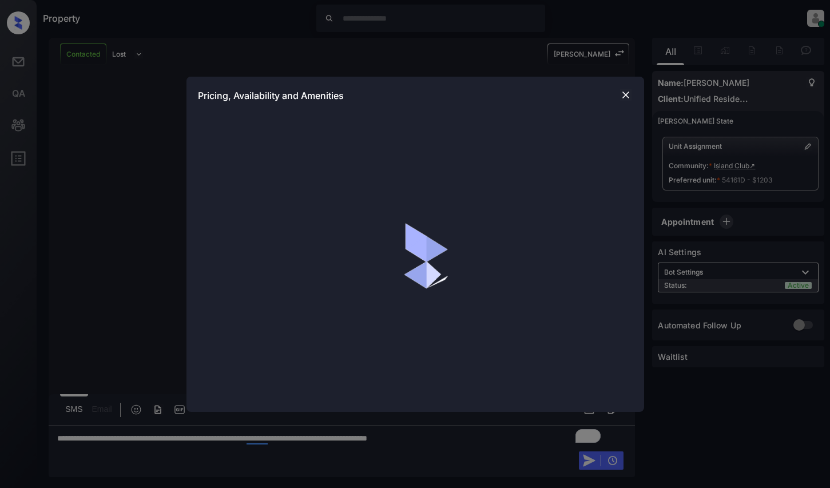
scroll to position [1915, 0]
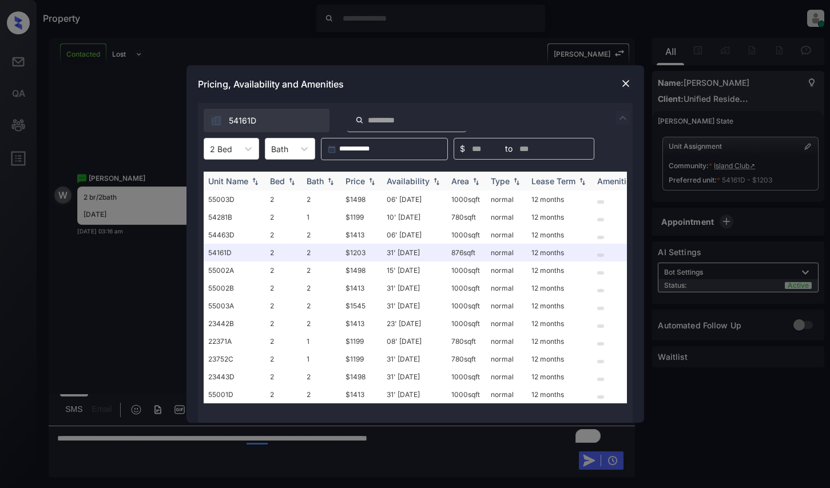
click at [363, 183] on div "Price" at bounding box center [355, 181] width 19 height 10
click at [625, 84] on img at bounding box center [625, 83] width 11 height 11
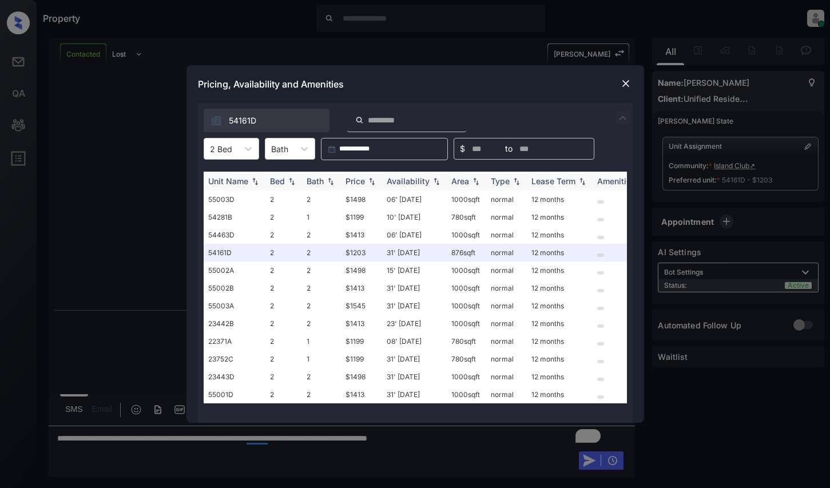
scroll to position [2104, 0]
click at [364, 184] on div "Price" at bounding box center [355, 181] width 19 height 10
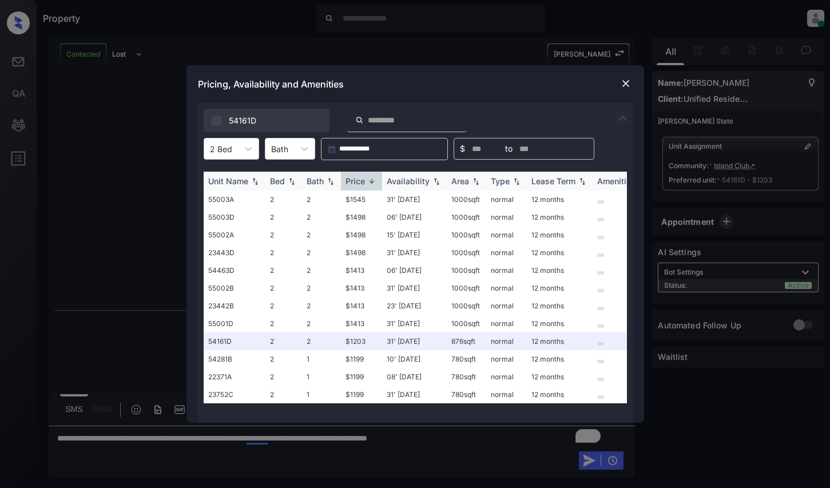
click at [364, 184] on div "Price" at bounding box center [355, 181] width 19 height 10
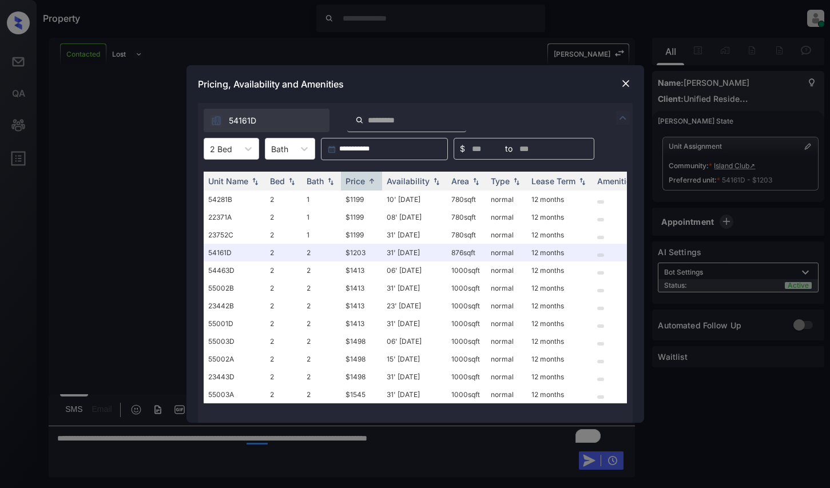
click at [624, 86] on img at bounding box center [625, 83] width 11 height 11
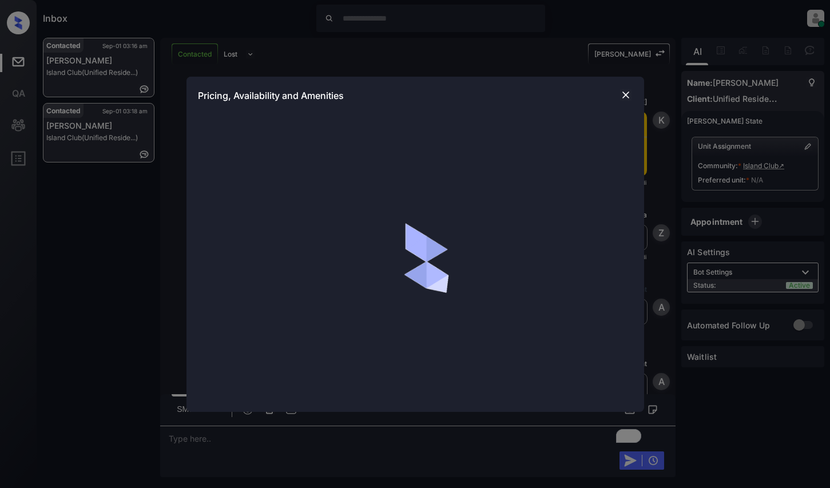
scroll to position [2382, 0]
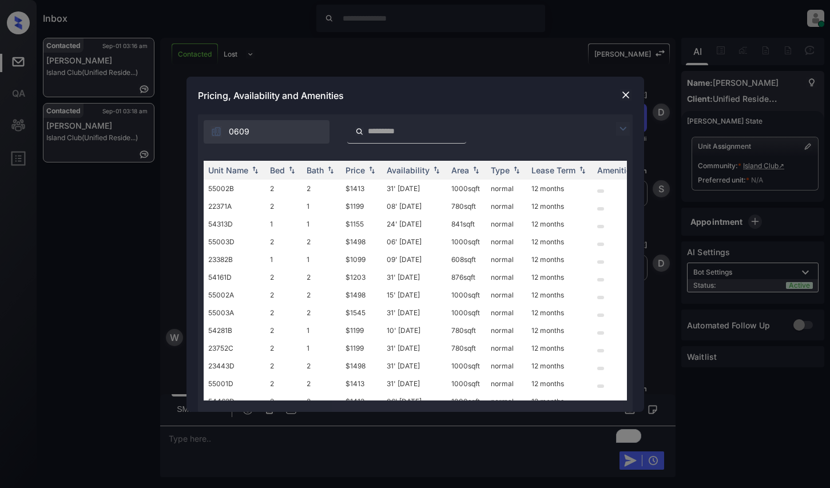
click at [624, 122] on img at bounding box center [623, 129] width 14 height 14
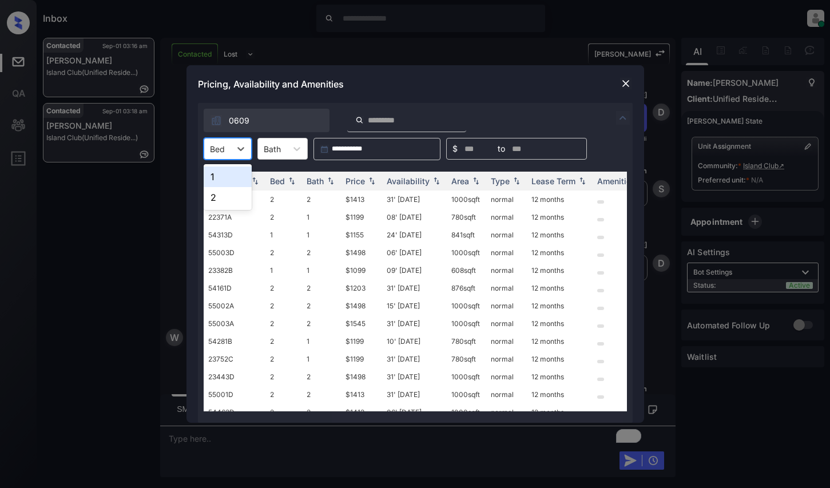
click at [221, 151] on div at bounding box center [217, 149] width 15 height 12
click at [221, 197] on div "2" at bounding box center [228, 197] width 48 height 21
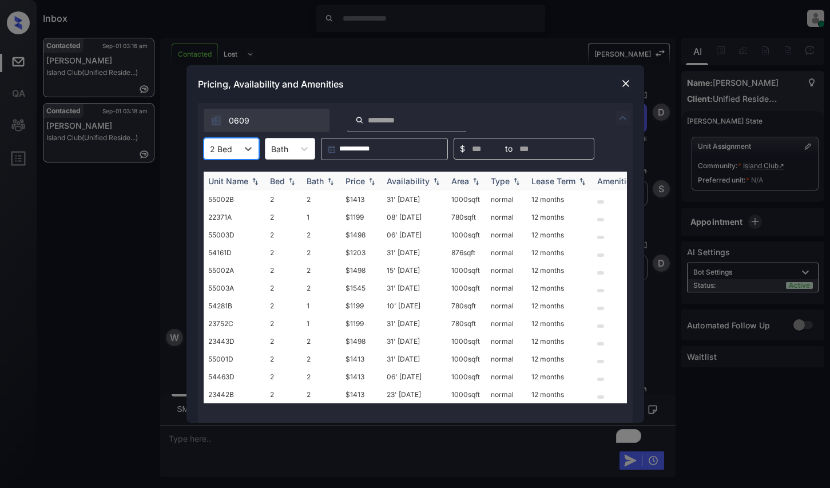
click at [371, 182] on img at bounding box center [371, 181] width 11 height 8
click at [371, 182] on img at bounding box center [371, 181] width 11 height 9
click at [363, 253] on td "$1203" at bounding box center [361, 253] width 41 height 18
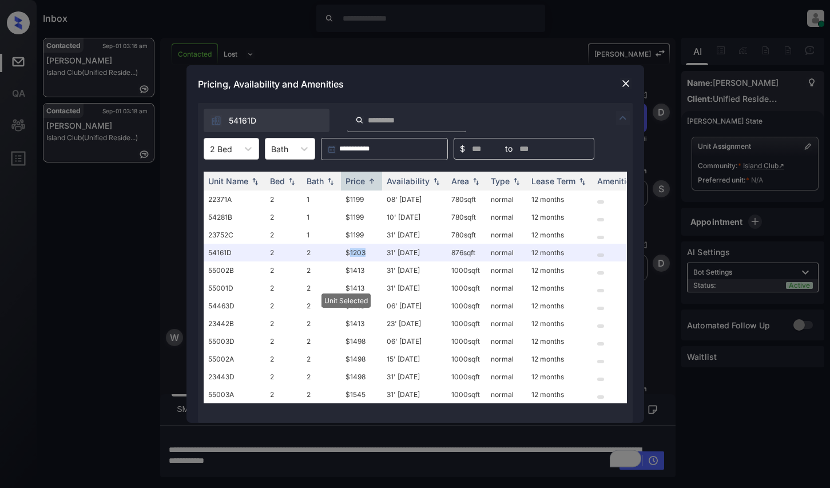
click at [624, 84] on img at bounding box center [625, 83] width 11 height 11
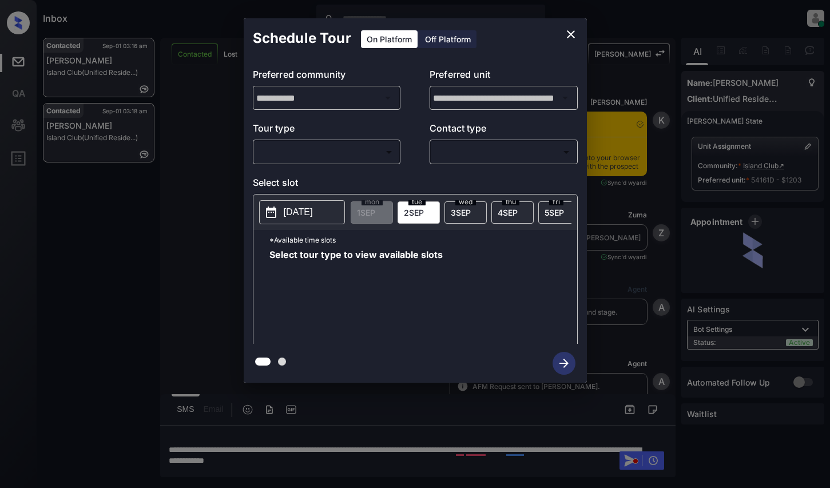
scroll to position [2840, 0]
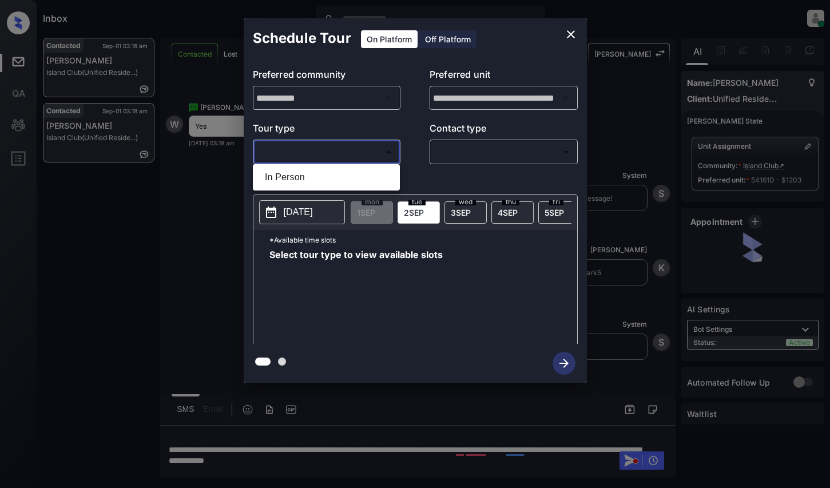
click at [331, 153] on body "Inbox [PERSON_NAME] Online Set yourself offline Set yourself on break Profile S…" at bounding box center [415, 244] width 830 height 488
drag, startPoint x: 334, startPoint y: 173, endPoint x: 381, endPoint y: 170, distance: 46.5
click at [334, 174] on li "In Person" at bounding box center [326, 177] width 141 height 21
type input "********"
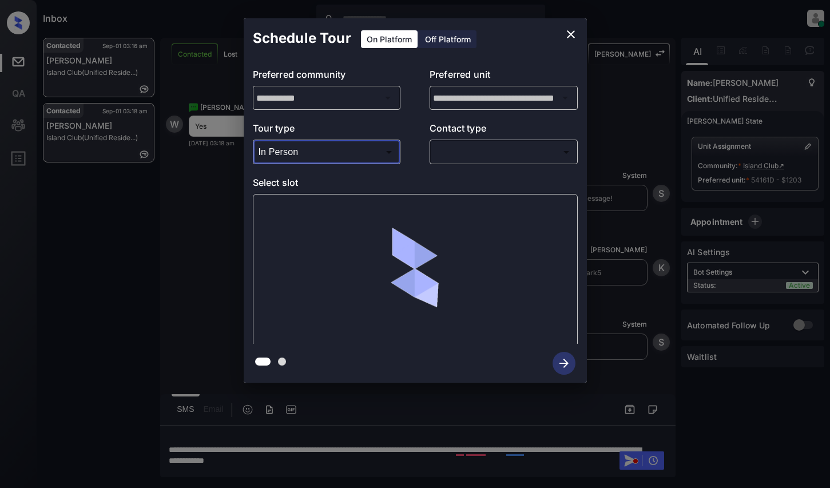
click at [481, 147] on body "Inbox [PERSON_NAME] Online Set yourself offline Set yourself on break Profile S…" at bounding box center [415, 244] width 830 height 488
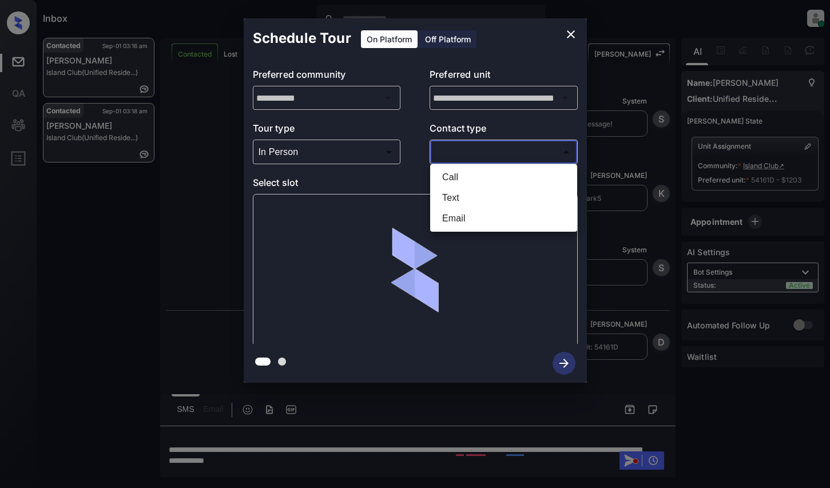
scroll to position [2914, 0]
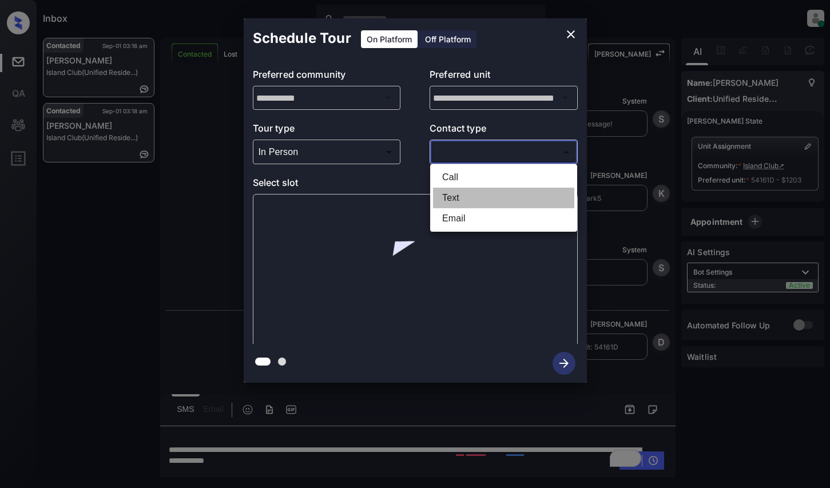
click at [479, 202] on li "Text" at bounding box center [503, 198] width 141 height 21
type input "****"
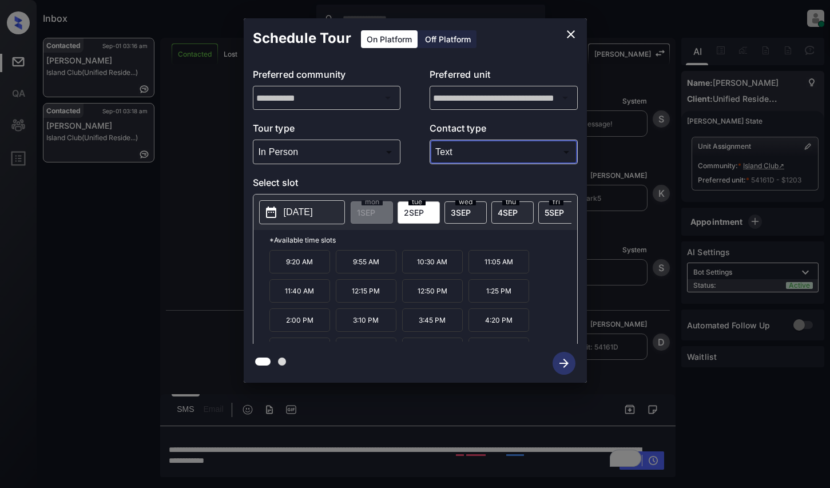
click at [575, 35] on icon "close" at bounding box center [571, 34] width 14 height 14
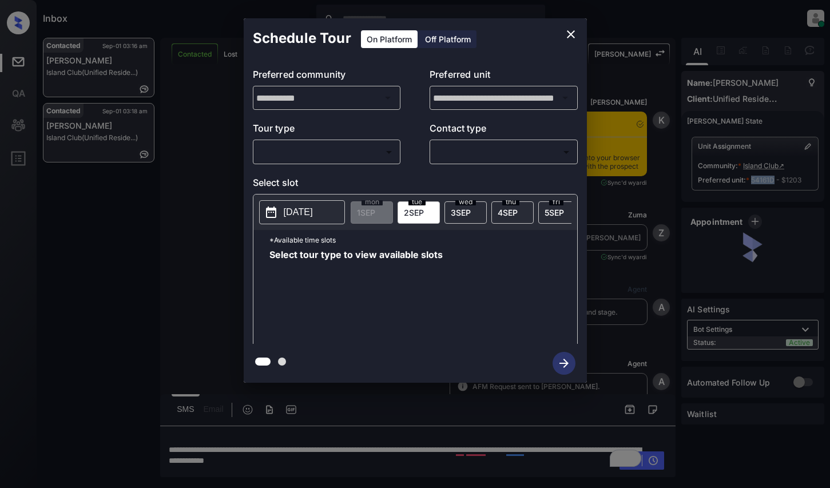
scroll to position [2914, 0]
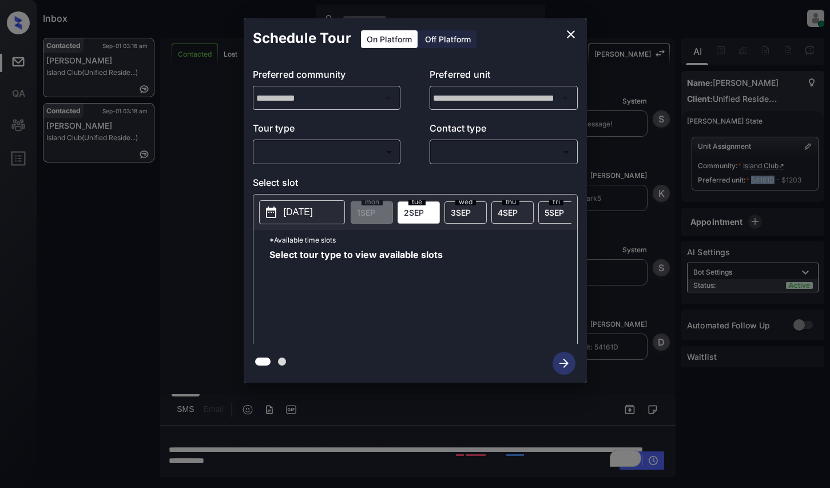
click at [324, 149] on body "Inbox Dominic Ceralde Online Set yourself offline Set yourself on break Profile…" at bounding box center [415, 244] width 830 height 488
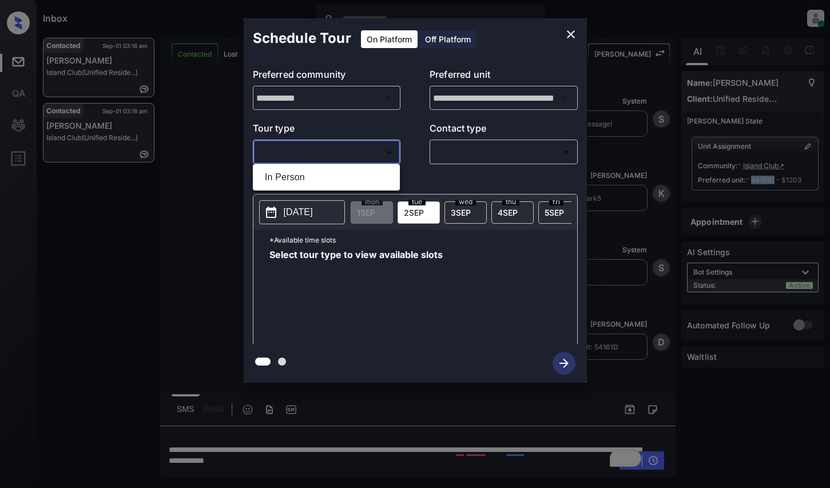
click at [328, 177] on li "In Person" at bounding box center [326, 177] width 141 height 21
type input "********"
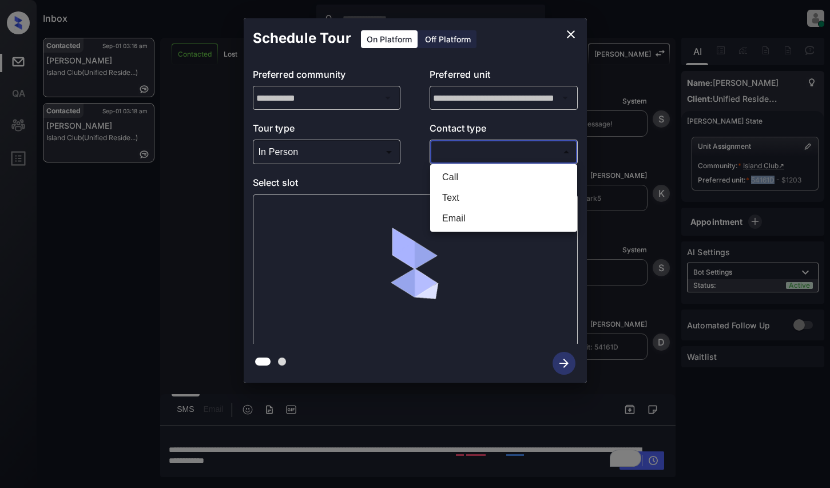
click at [469, 149] on body "Inbox Dominic Ceralde Online Set yourself offline Set yourself on break Profile…" at bounding box center [415, 244] width 830 height 488
click at [463, 194] on li "Text" at bounding box center [503, 198] width 141 height 21
type input "****"
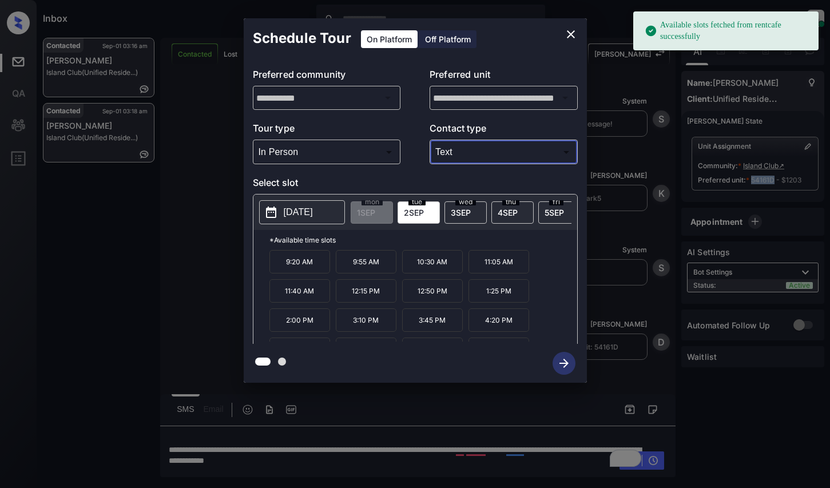
click at [297, 212] on p "2025-09-02" at bounding box center [298, 212] width 29 height 14
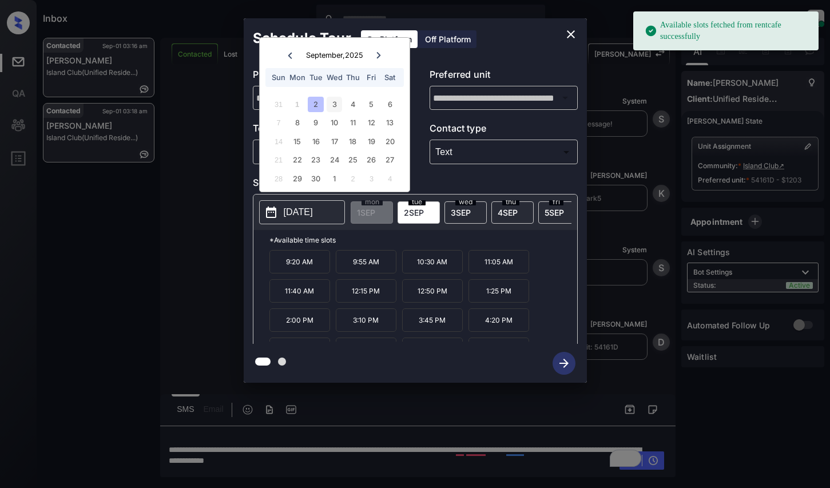
click at [333, 105] on div "3" at bounding box center [334, 104] width 15 height 15
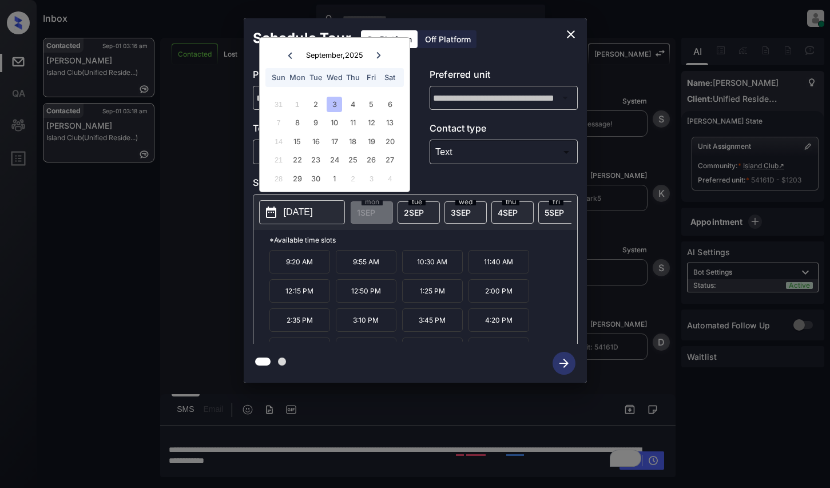
click at [303, 270] on p "9:20 AM" at bounding box center [299, 261] width 61 height 23
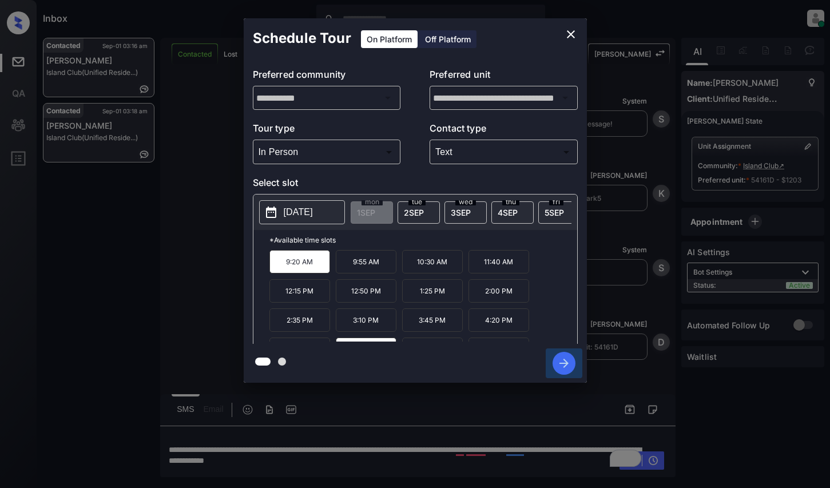
click at [566, 361] on icon "button" at bounding box center [564, 363] width 23 height 23
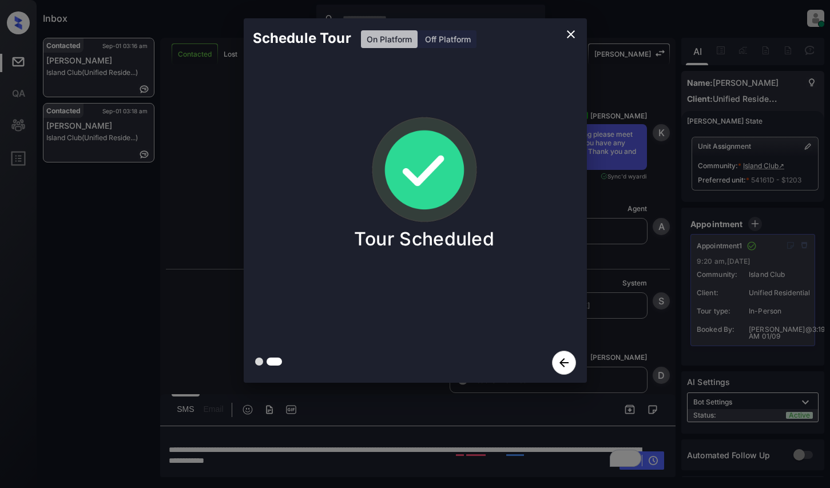
scroll to position [3372, 0]
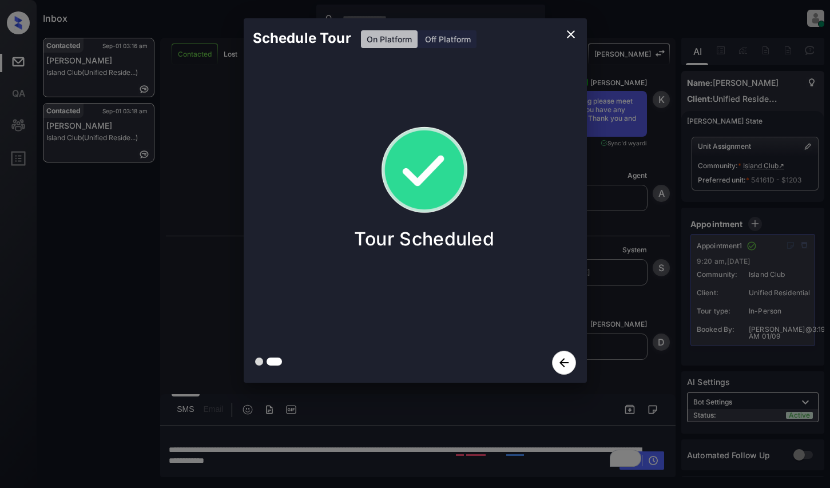
click at [630, 305] on div "Schedule Tour On Platform Off Platform Tour Scheduled" at bounding box center [415, 200] width 830 height 401
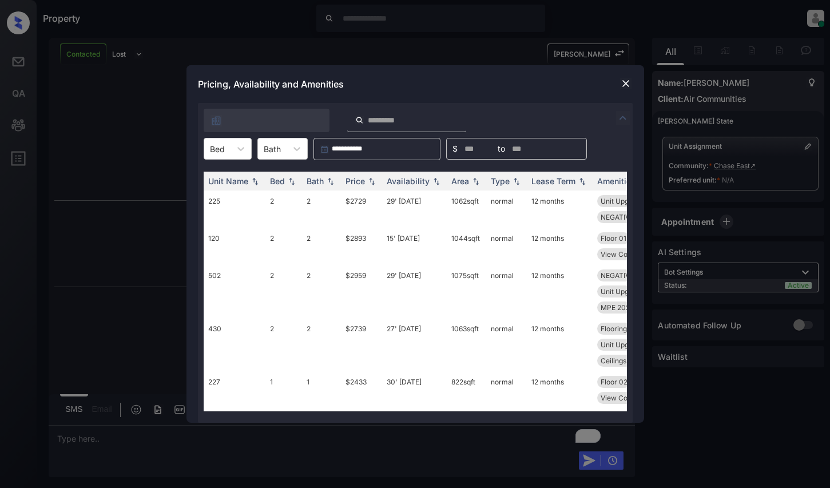
scroll to position [3097, 0]
click at [613, 128] on div at bounding box center [415, 117] width 435 height 29
click at [236, 149] on icon at bounding box center [240, 148] width 11 height 11
click at [222, 197] on div "1" at bounding box center [228, 197] width 48 height 21
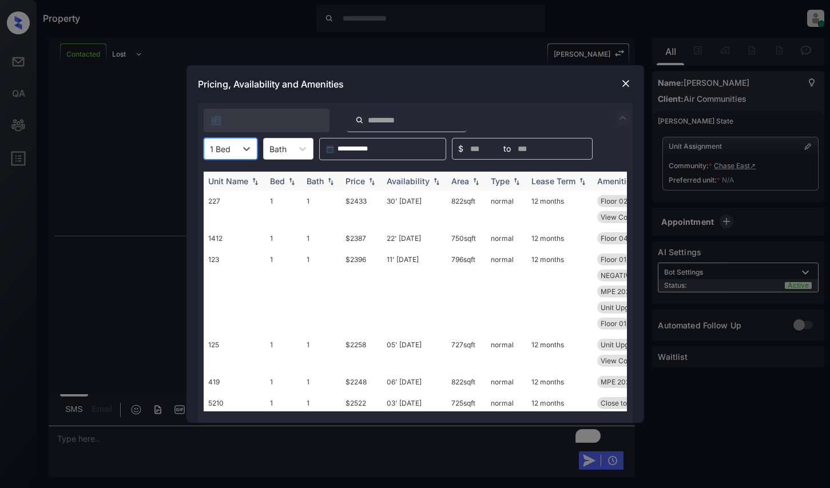
click at [361, 181] on div "Price" at bounding box center [355, 181] width 19 height 10
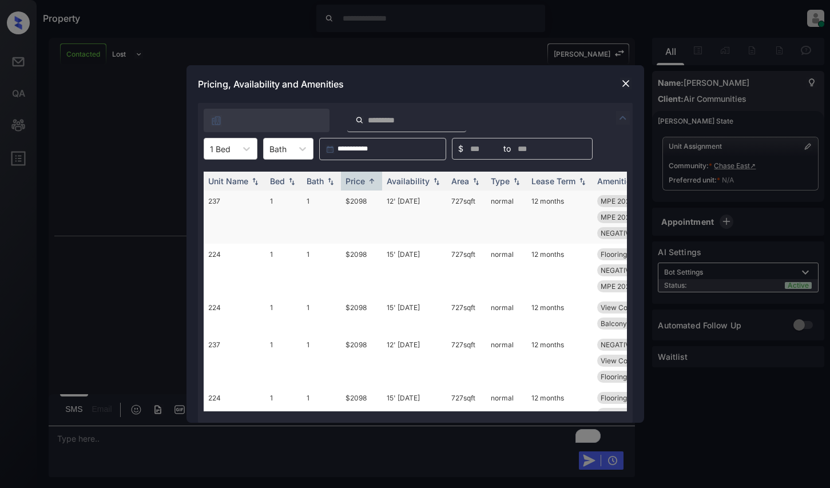
click at [360, 207] on td "$2098" at bounding box center [361, 217] width 41 height 53
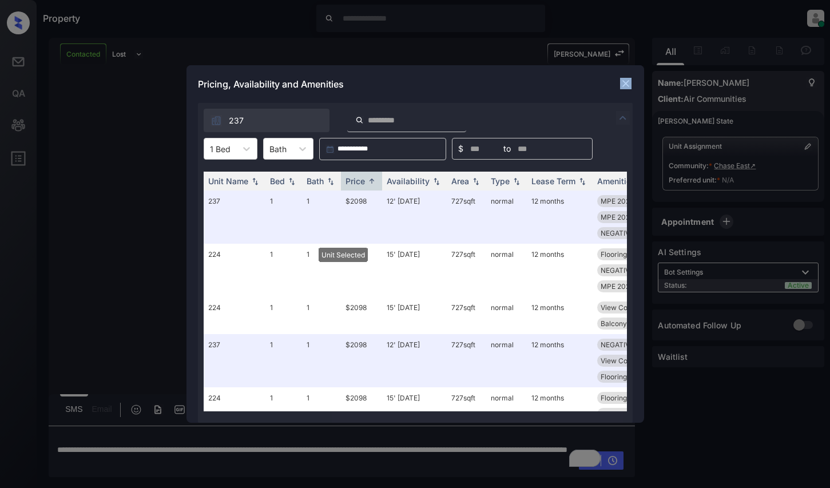
click at [632, 81] on div "Pricing, Availability and Amenities" at bounding box center [416, 84] width 458 height 38
click at [627, 81] on img at bounding box center [625, 83] width 11 height 11
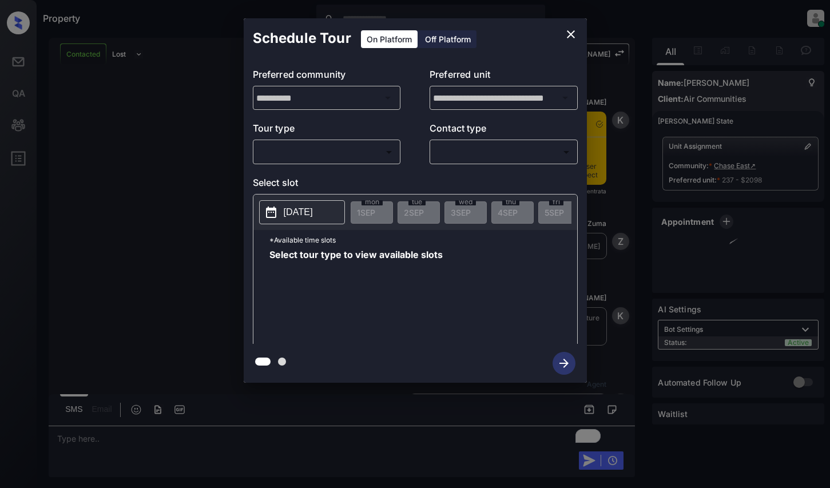
scroll to position [3171, 0]
click at [358, 156] on body "Property [PERSON_NAME] Online Set yourself offline Set yourself on break Profil…" at bounding box center [415, 244] width 830 height 488
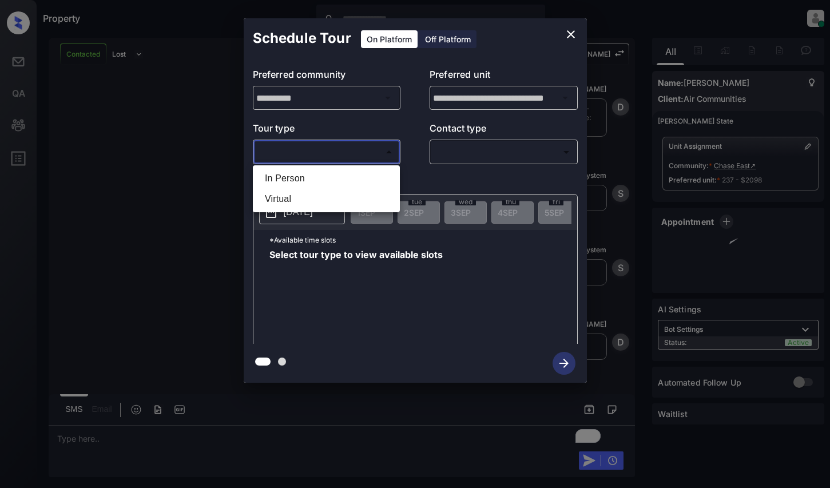
click at [356, 179] on li "In Person" at bounding box center [326, 178] width 141 height 21
type input "********"
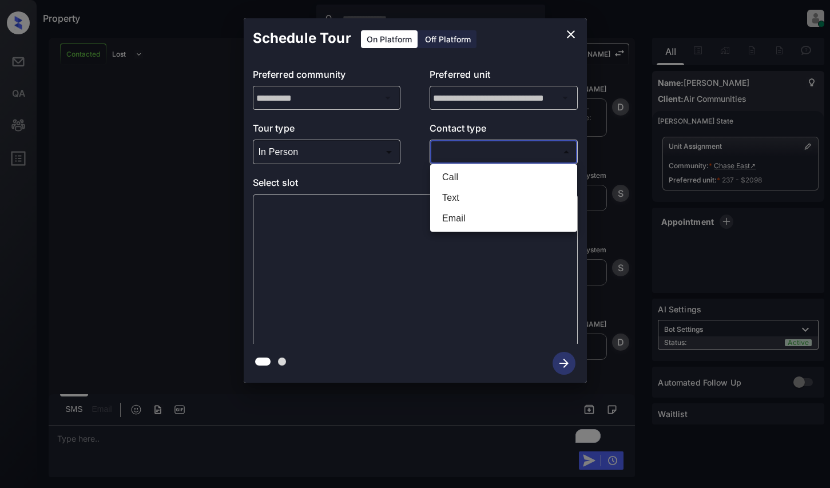
click at [475, 154] on body "Property [PERSON_NAME] Online Set yourself offline Set yourself on break Profil…" at bounding box center [415, 244] width 830 height 488
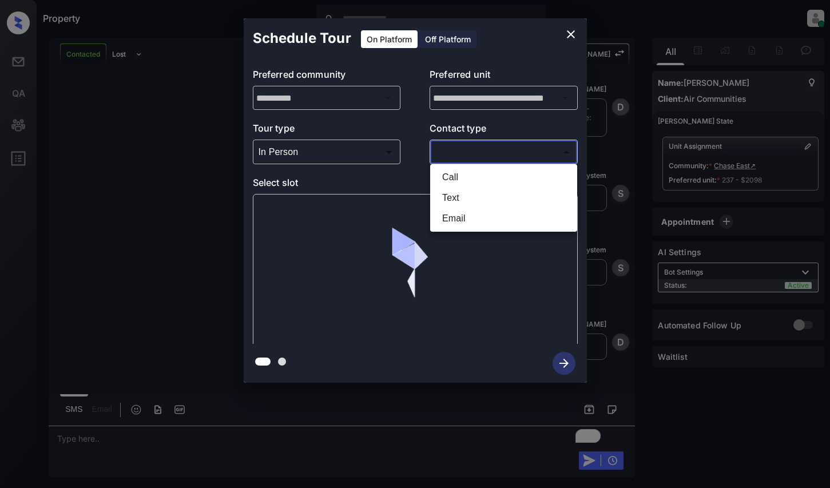
click at [467, 220] on li "Email" at bounding box center [503, 218] width 141 height 21
type input "*****"
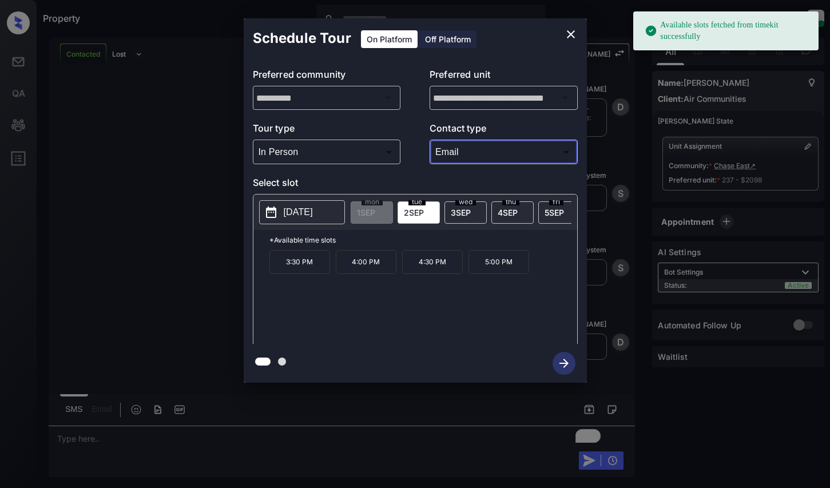
click at [434, 213] on div "tue 2 SEP" at bounding box center [419, 212] width 42 height 22
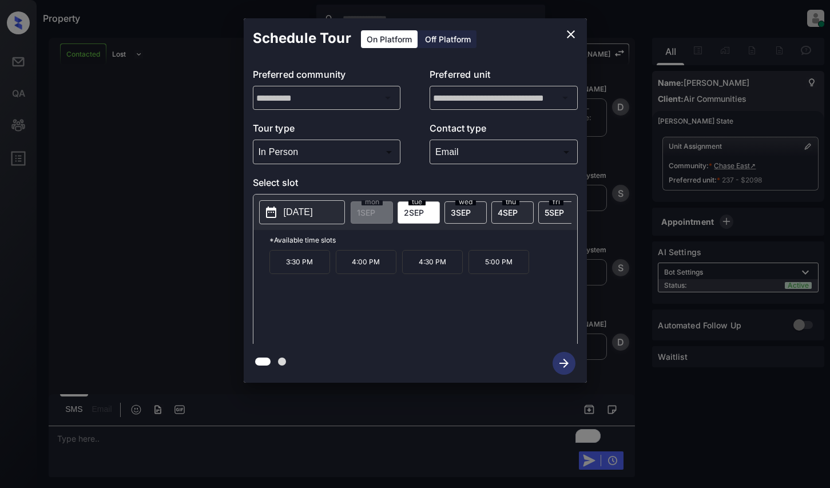
click at [570, 33] on icon "close" at bounding box center [571, 34] width 14 height 14
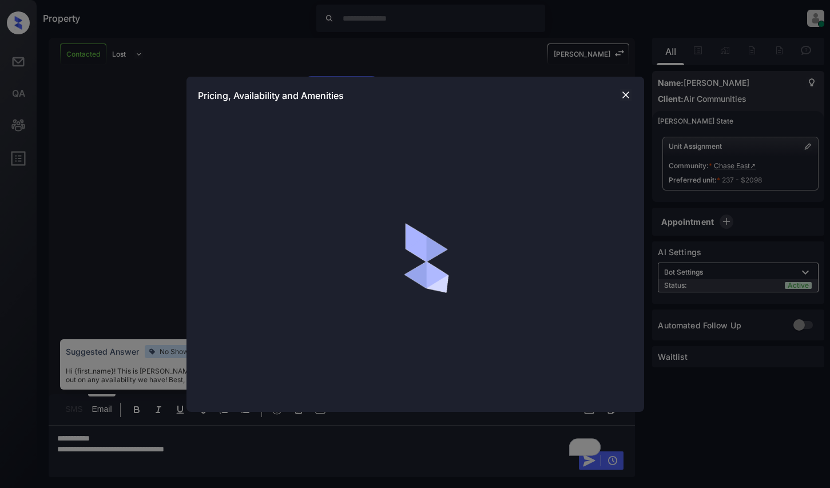
scroll to position [3171, 0]
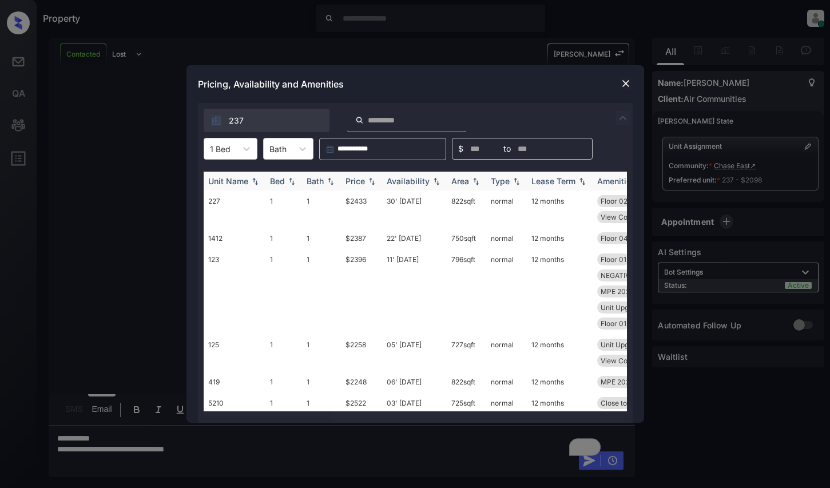
click at [372, 176] on th "Price" at bounding box center [361, 181] width 41 height 19
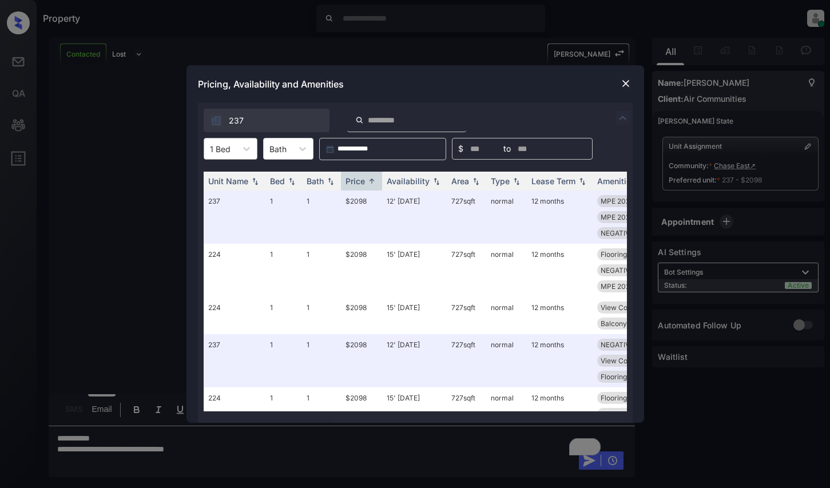
click at [226, 141] on div "1 Bed" at bounding box center [220, 149] width 32 height 17
click at [233, 215] on div "2" at bounding box center [231, 218] width 54 height 21
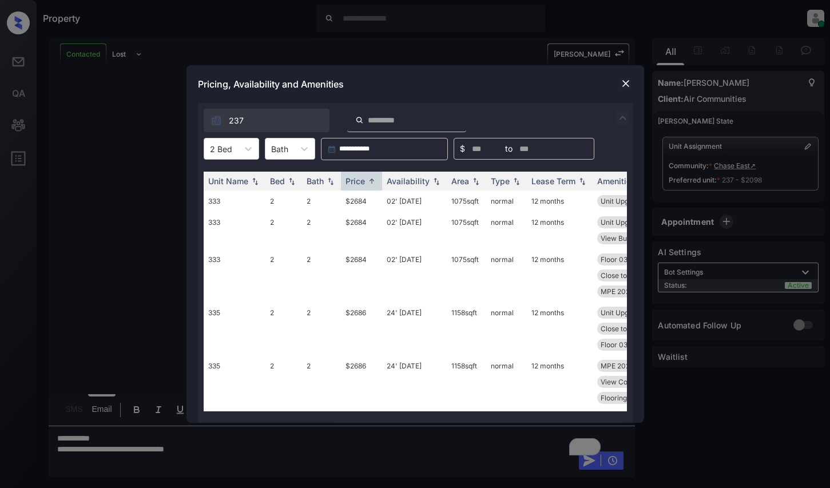
click at [624, 76] on div "Pricing, Availability and Amenities" at bounding box center [416, 84] width 458 height 38
click at [628, 81] on img at bounding box center [625, 83] width 11 height 11
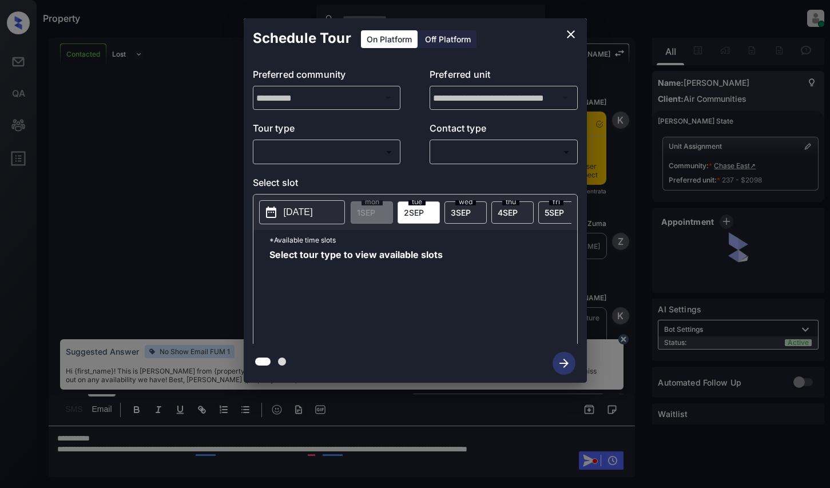
click at [329, 157] on body "Property [PERSON_NAME] Online Set yourself offline Set yourself on break Profil…" at bounding box center [415, 244] width 830 height 488
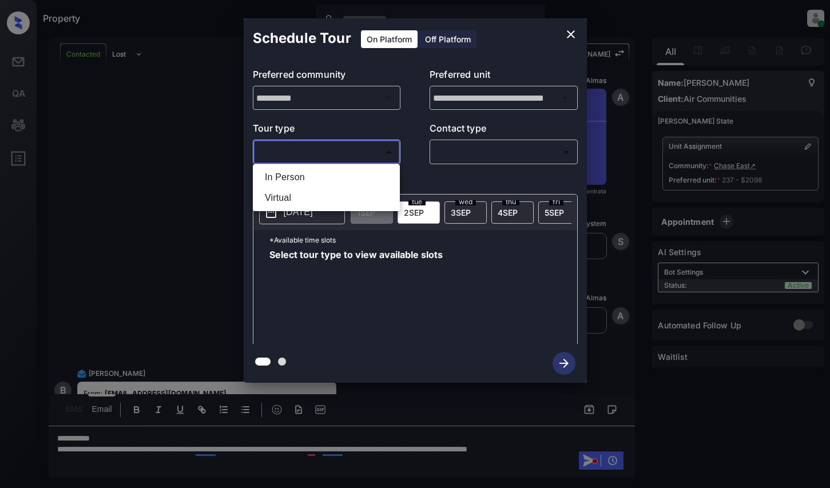
click at [332, 177] on li "In Person" at bounding box center [326, 177] width 141 height 21
type input "********"
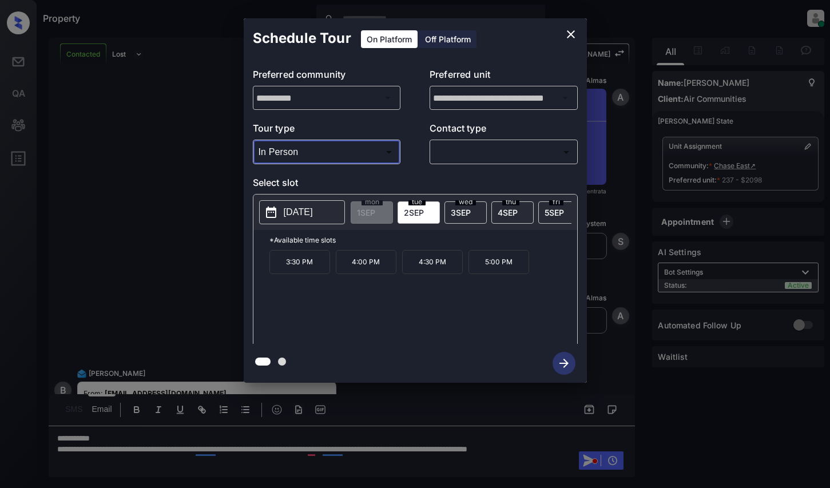
click at [567, 34] on icon "close" at bounding box center [571, 34] width 14 height 14
